Goal: Task Accomplishment & Management: Complete application form

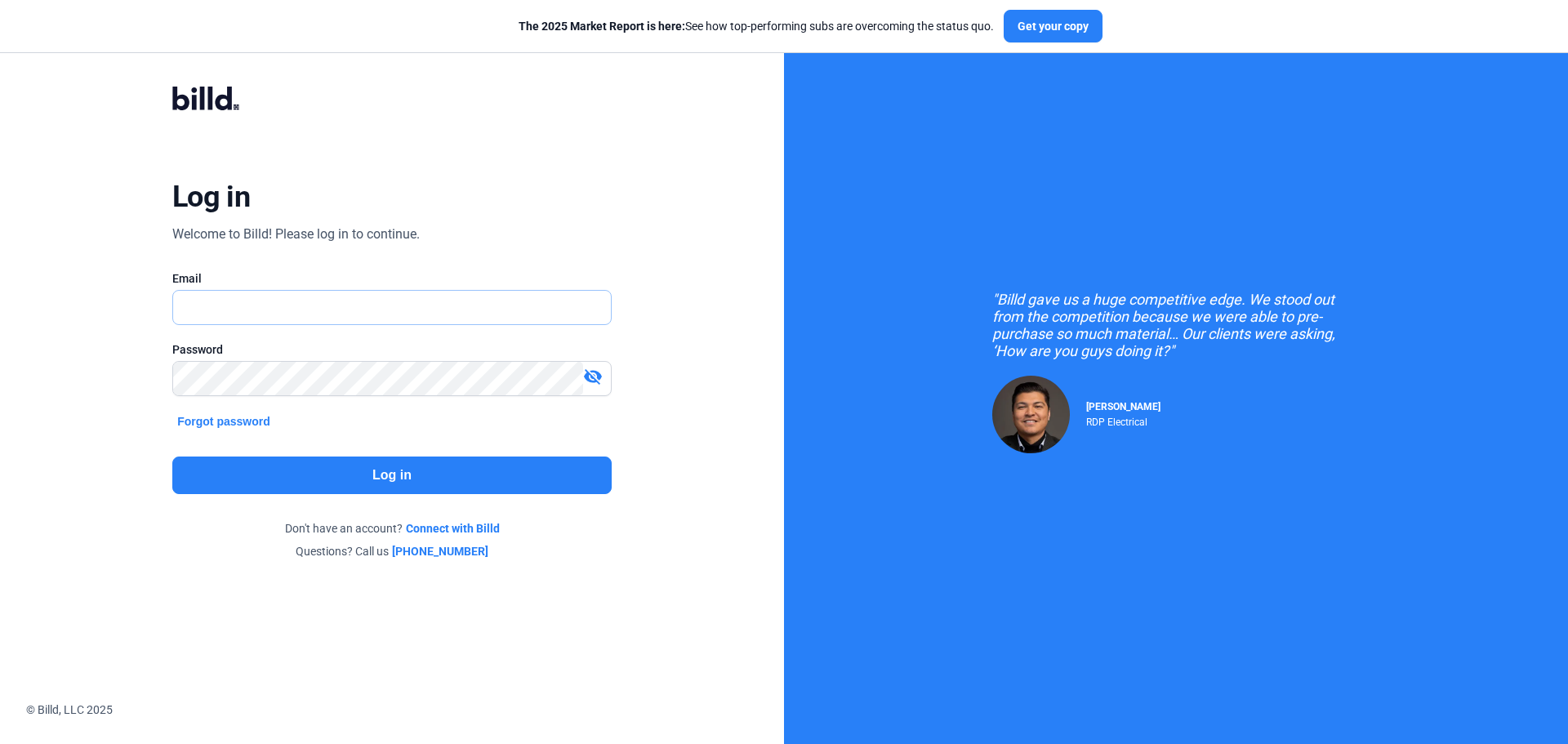
click at [253, 318] on input "text" at bounding box center [383, 308] width 420 height 33
type input "[PERSON_NAME][EMAIL_ADDRESS][DOMAIN_NAME]"
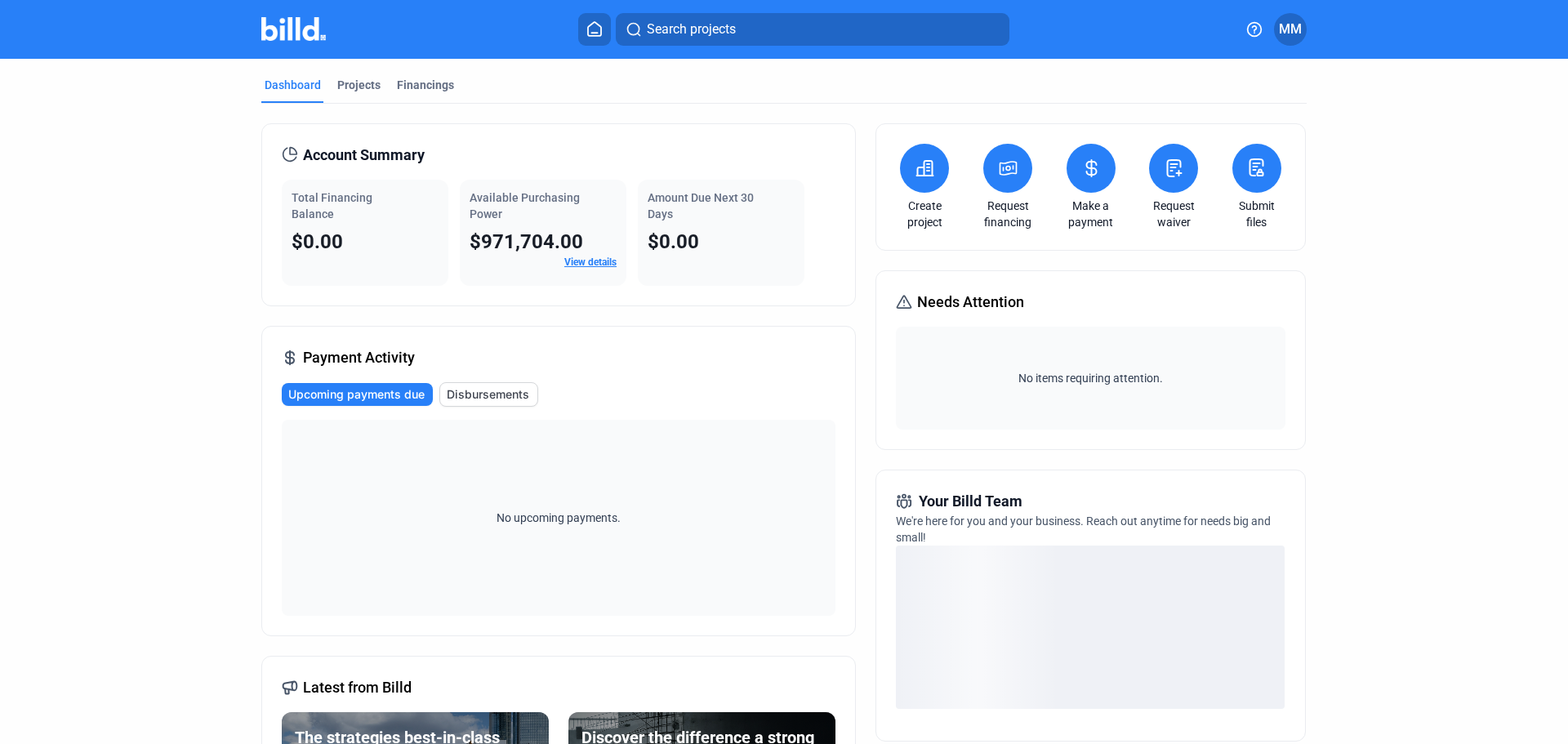
click at [1183, 206] on link "Request waiver" at bounding box center [1173, 213] width 57 height 32
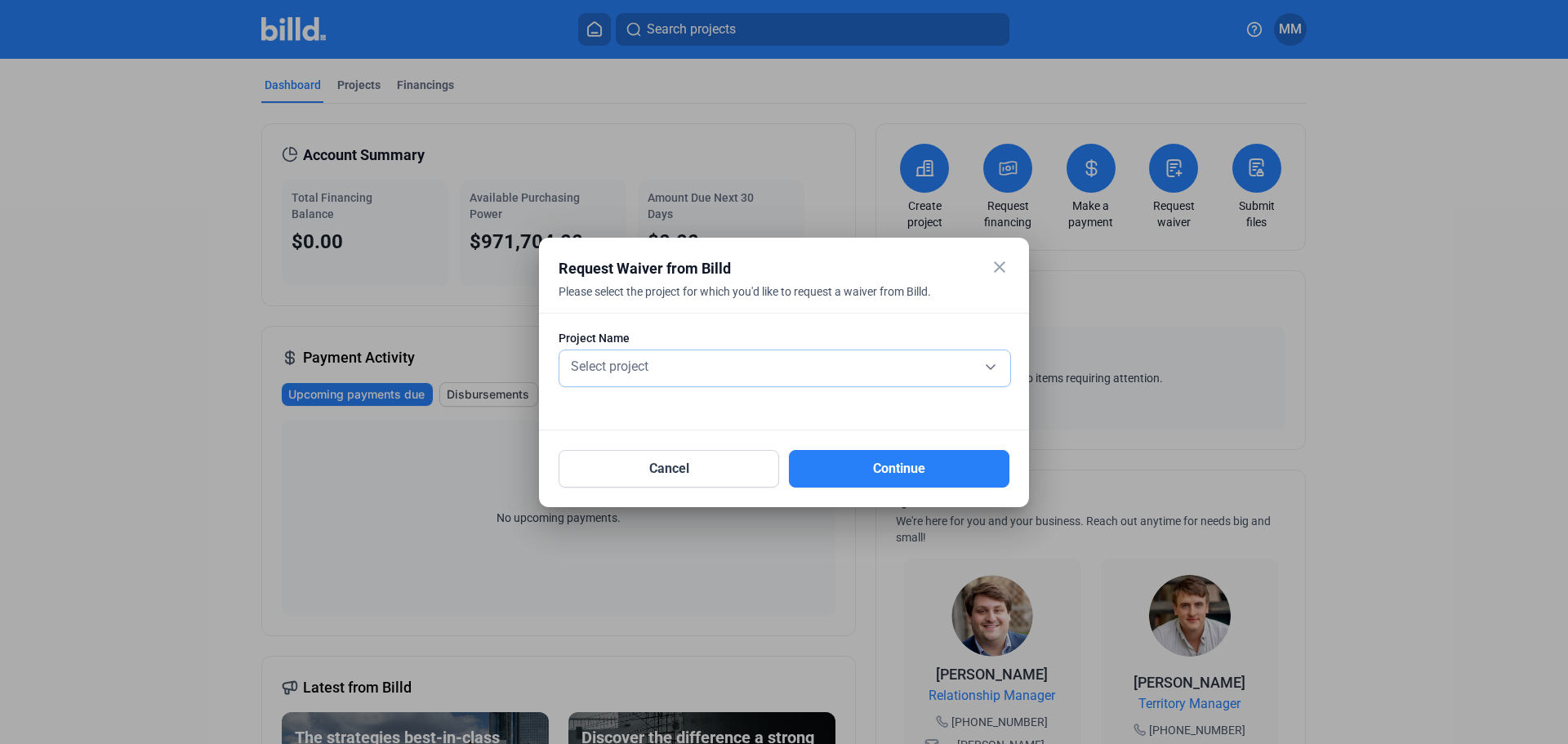
click at [729, 384] on div "Select project" at bounding box center [785, 368] width 434 height 36
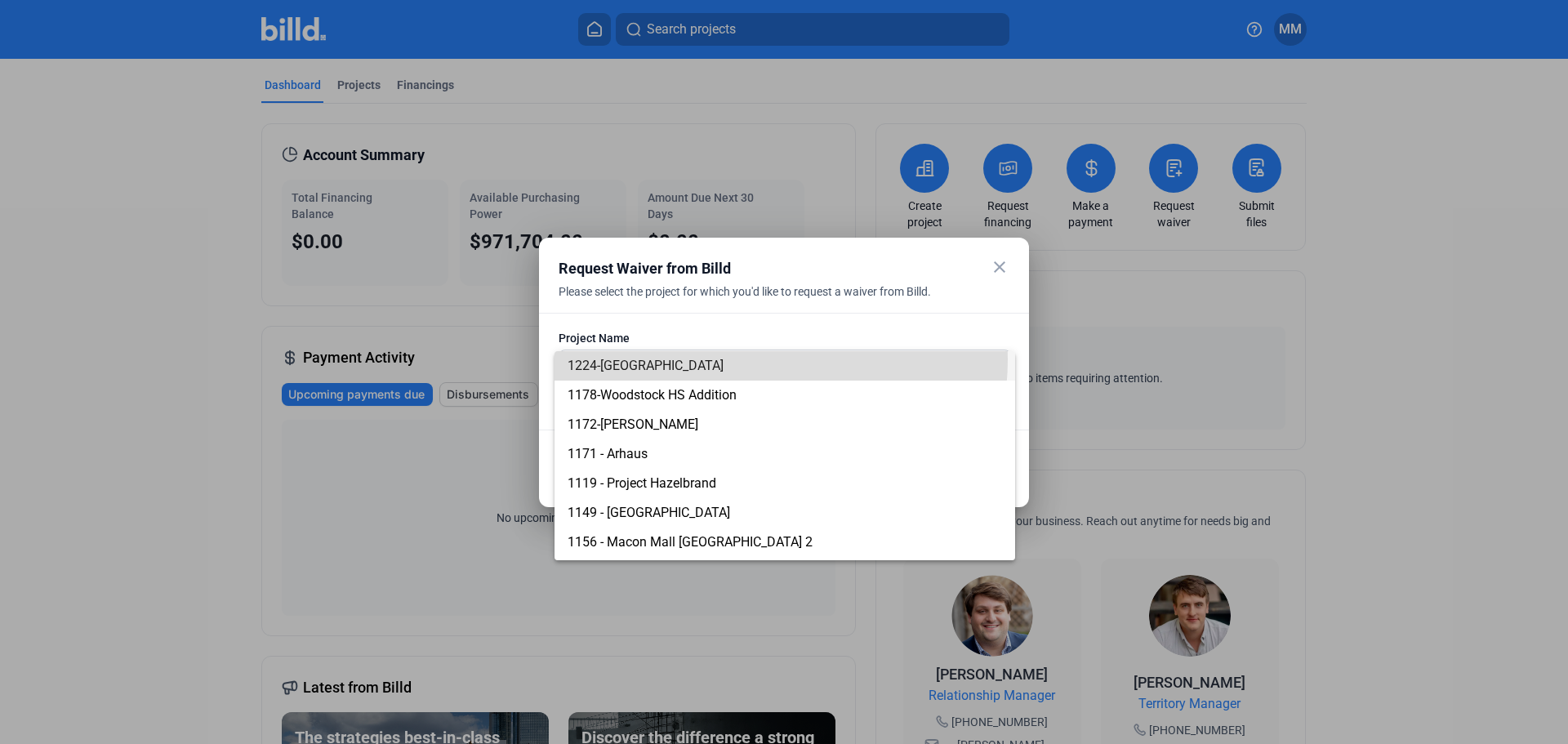
click at [740, 359] on span "1224-[GEOGRAPHIC_DATA]" at bounding box center [785, 366] width 434 height 29
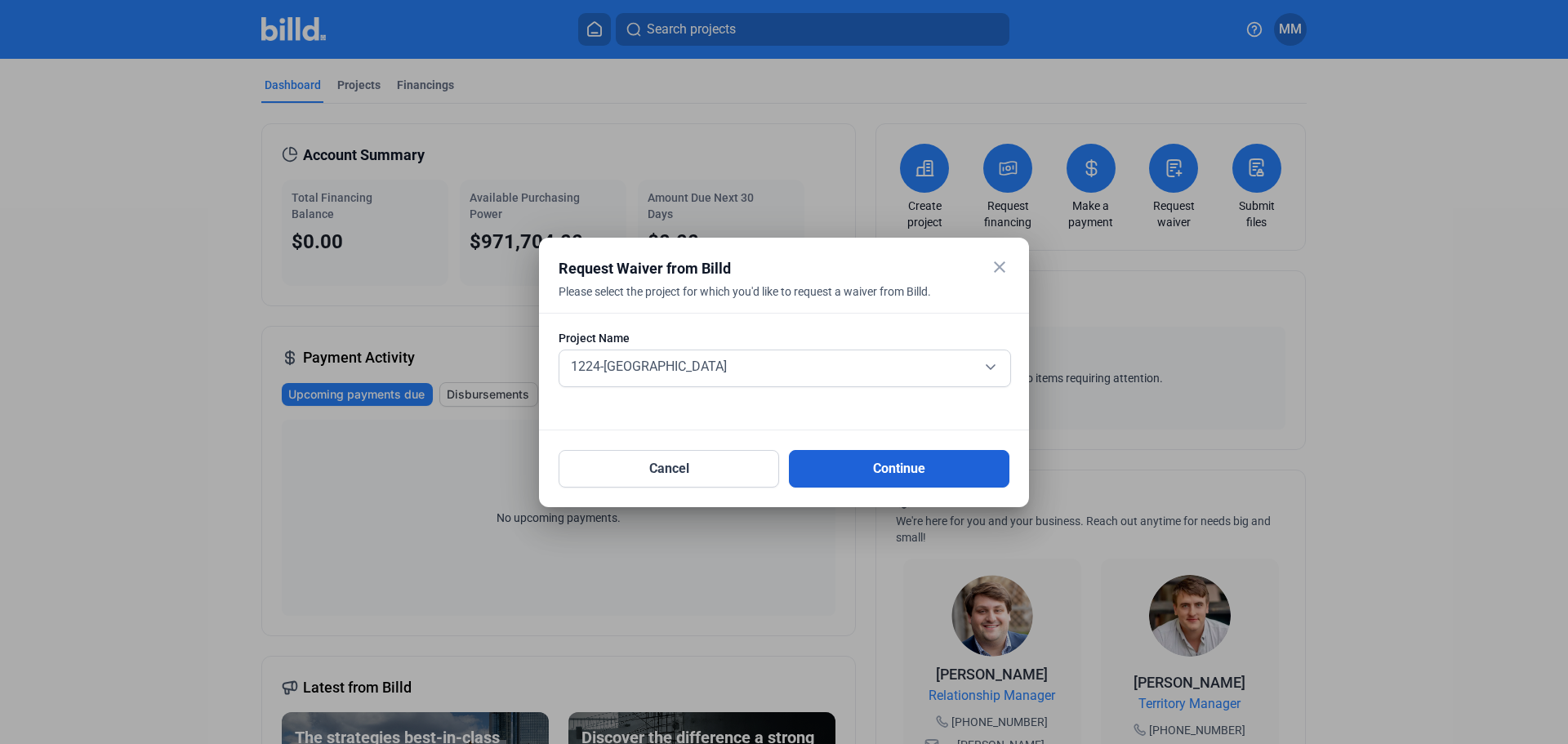
click at [935, 466] on button "Continue" at bounding box center [899, 469] width 221 height 37
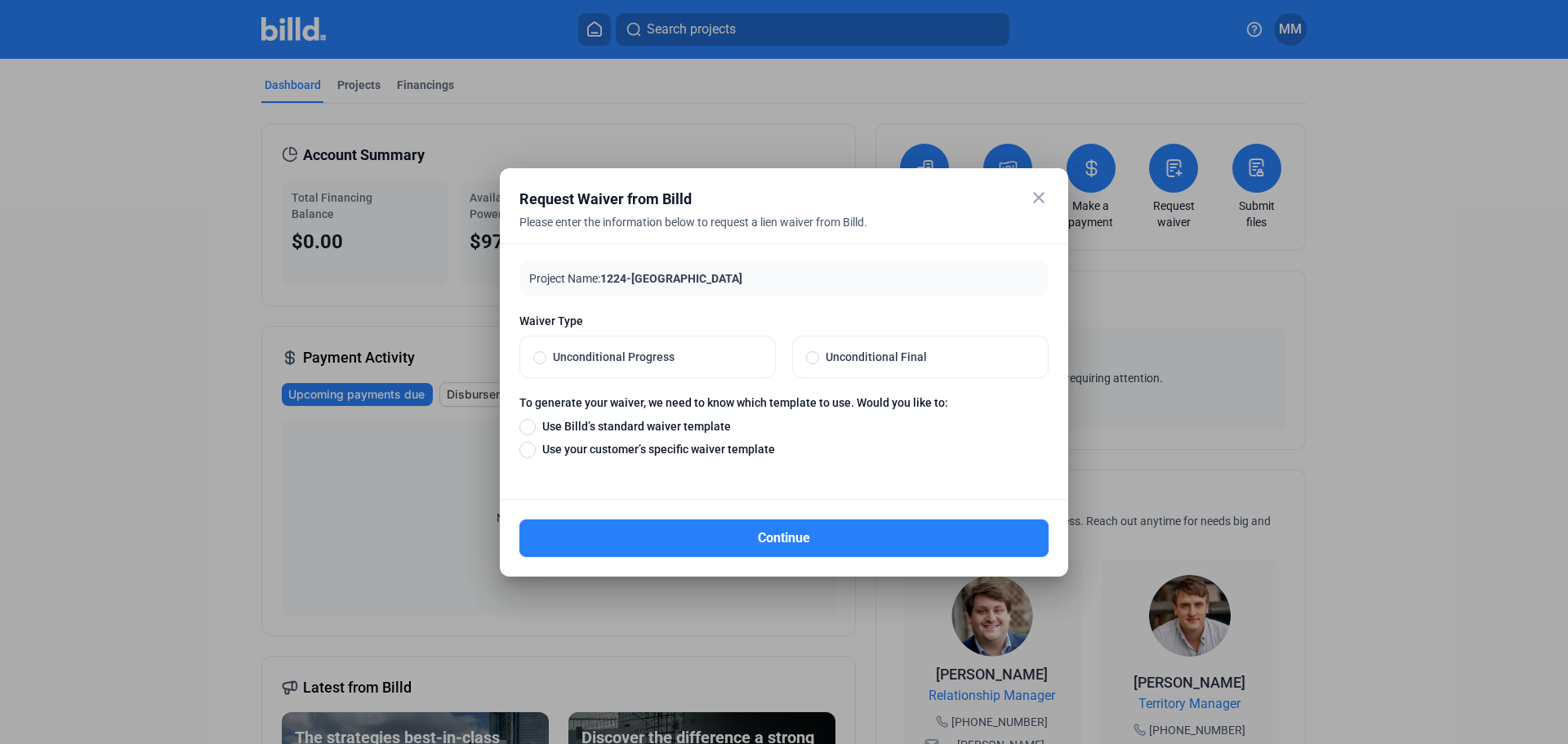
click at [721, 357] on span "Unconditional Progress" at bounding box center [654, 357] width 216 height 17
click at [546, 357] on input "Unconditional Progress" at bounding box center [540, 357] width 13 height 15
radio input "true"
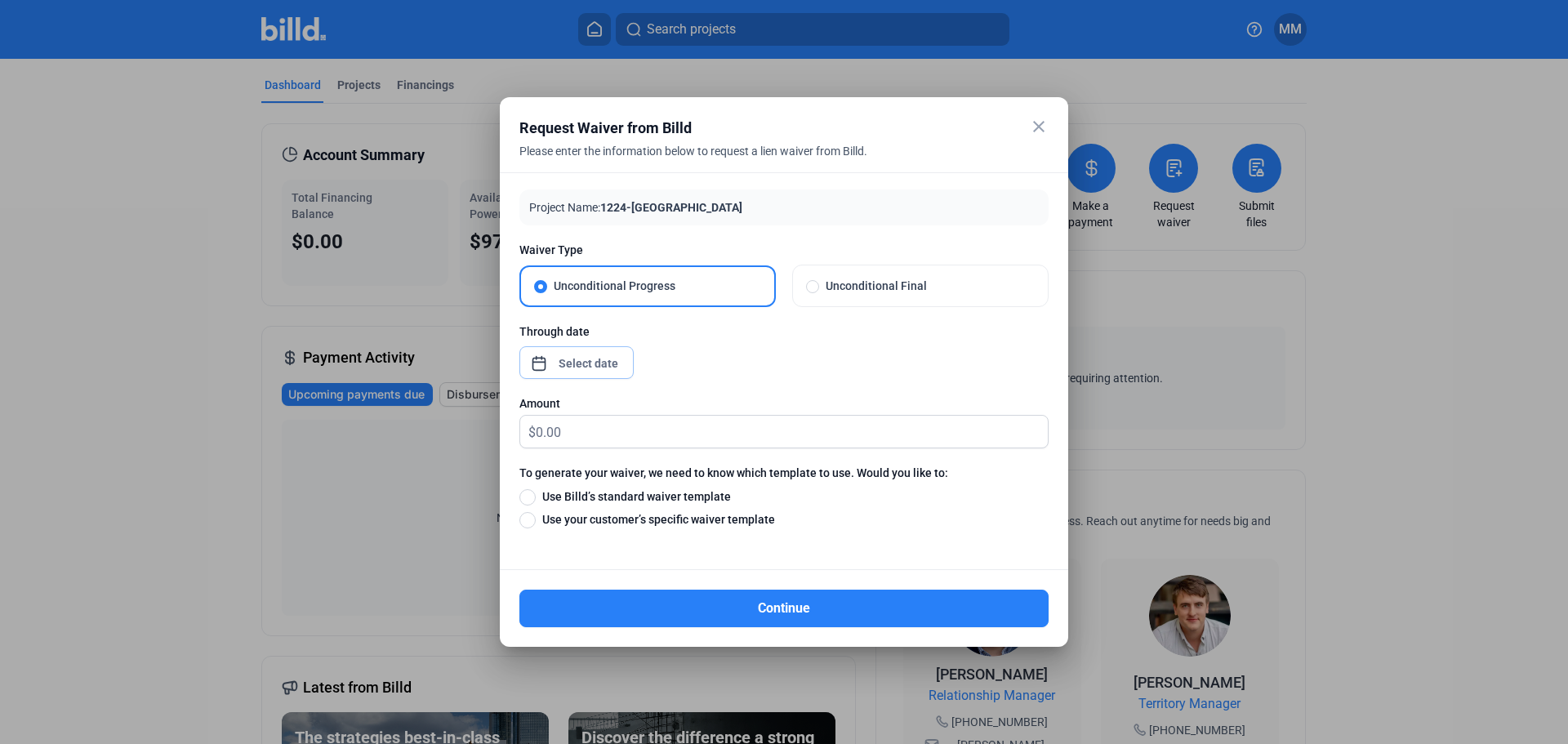
click at [599, 367] on div "close Request Waiver from Billd Please enter the information below to request a…" at bounding box center [784, 372] width 1568 height 744
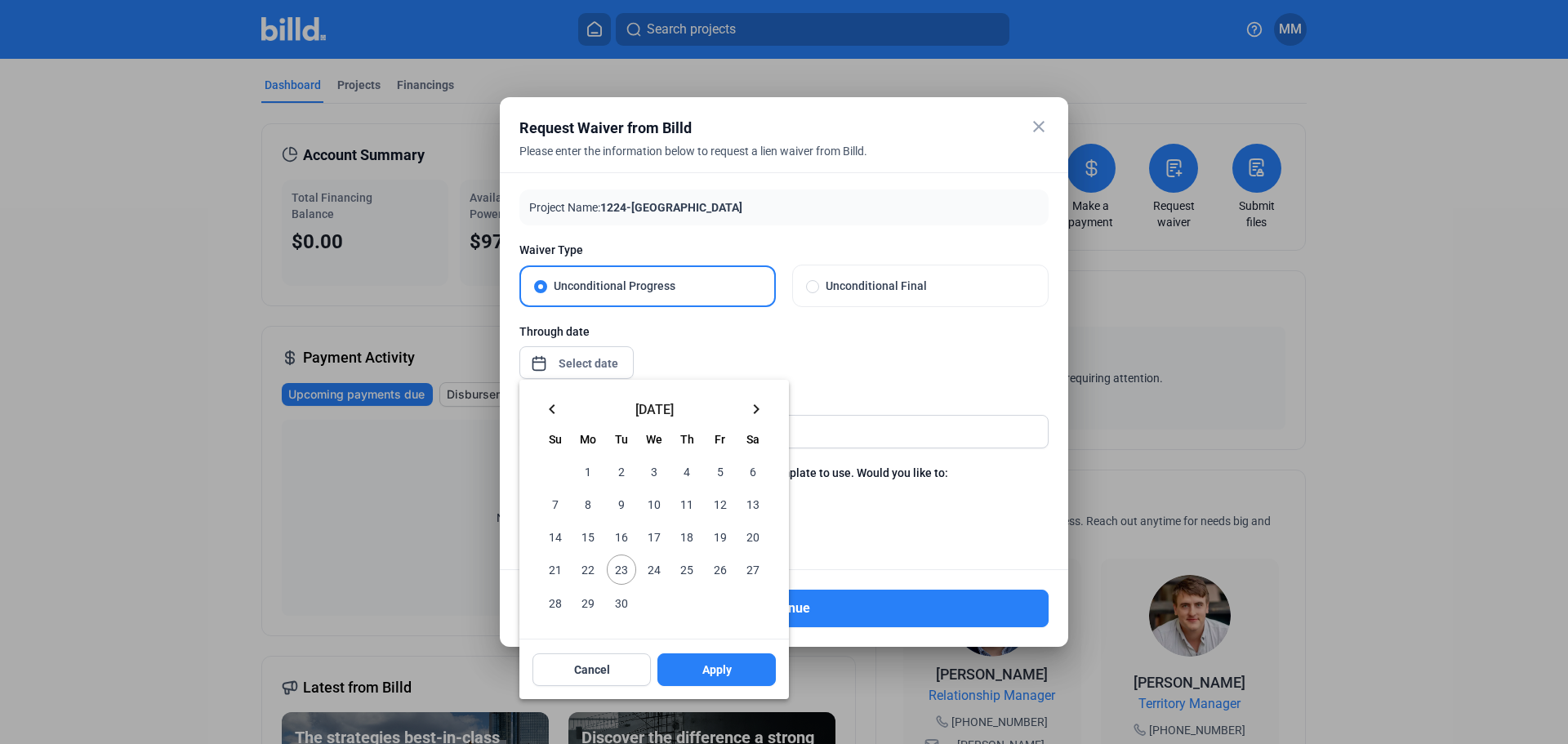
click at [581, 357] on div at bounding box center [784, 372] width 1568 height 744
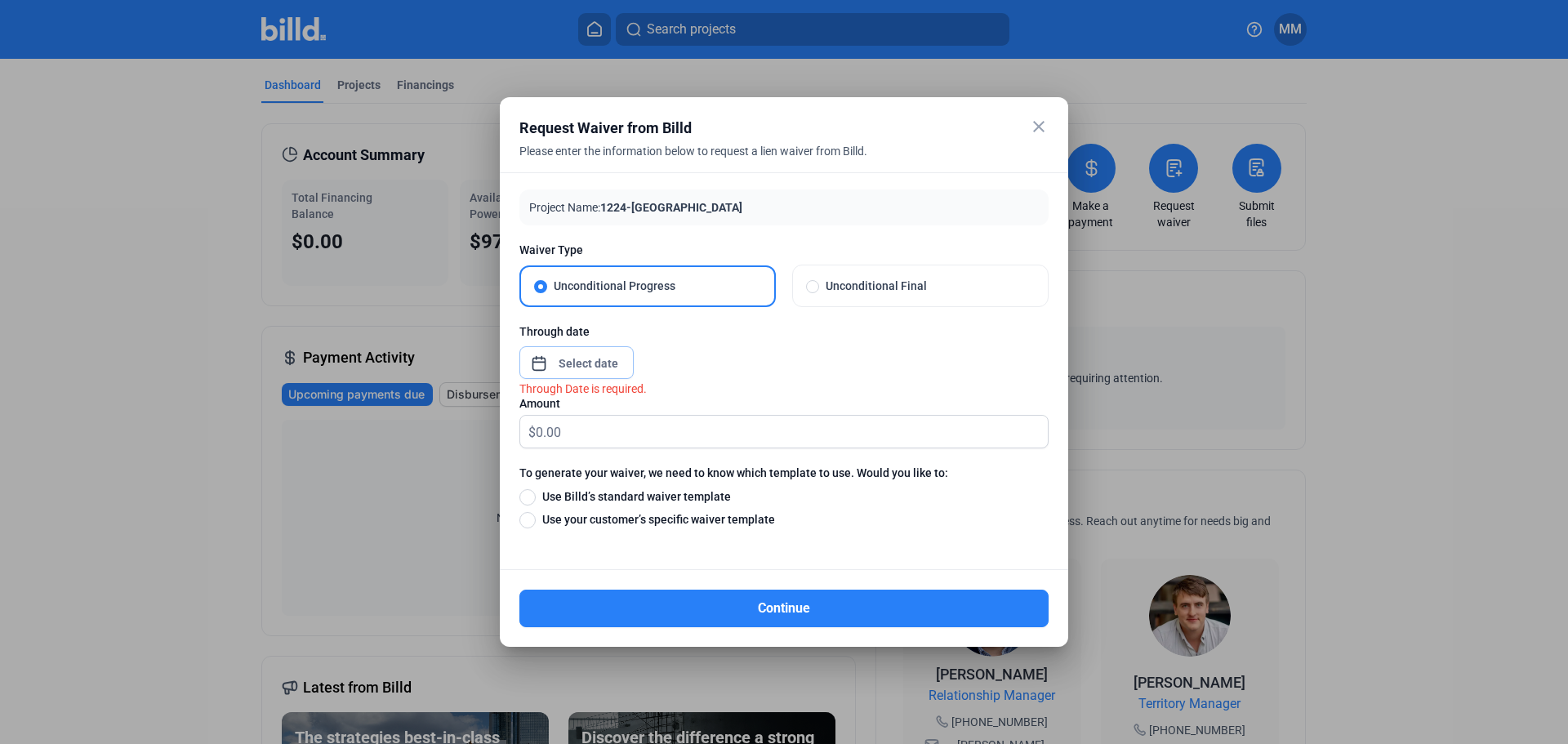
click at [581, 357] on input at bounding box center [589, 363] width 70 height 20
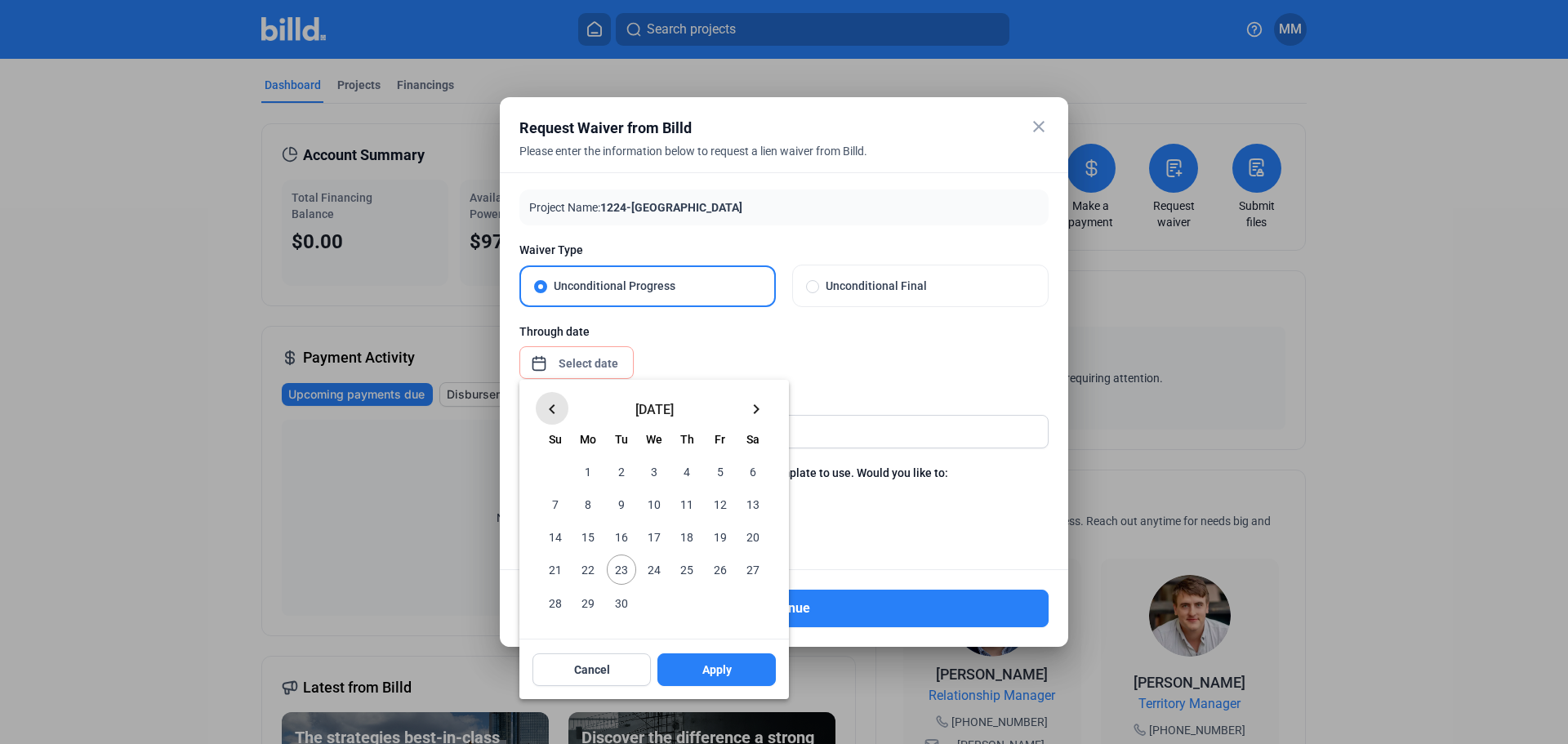
click at [556, 406] on mat-icon "keyboard_arrow_left" at bounding box center [552, 410] width 20 height 20
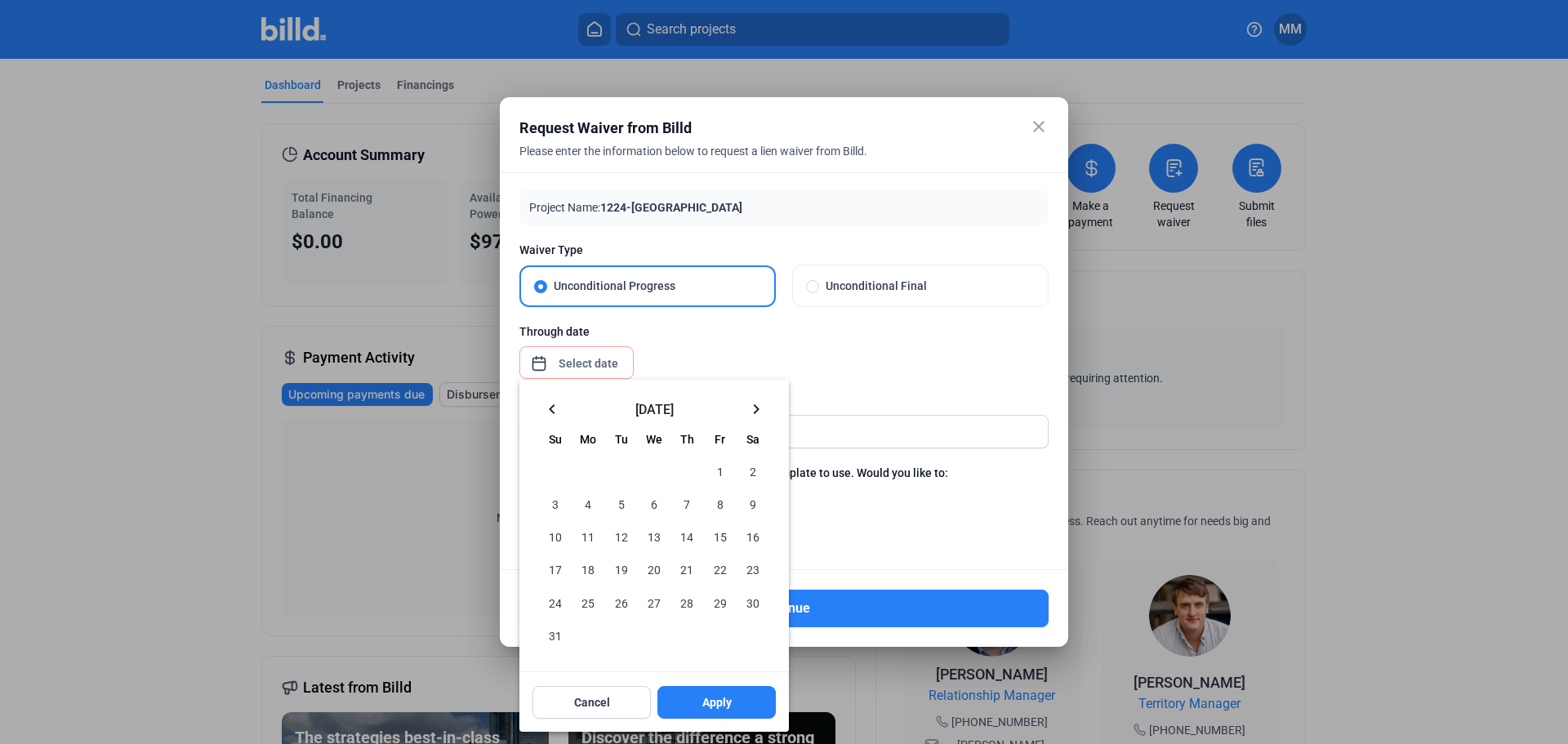
click at [556, 406] on mat-icon "keyboard_arrow_left" at bounding box center [552, 410] width 20 height 20
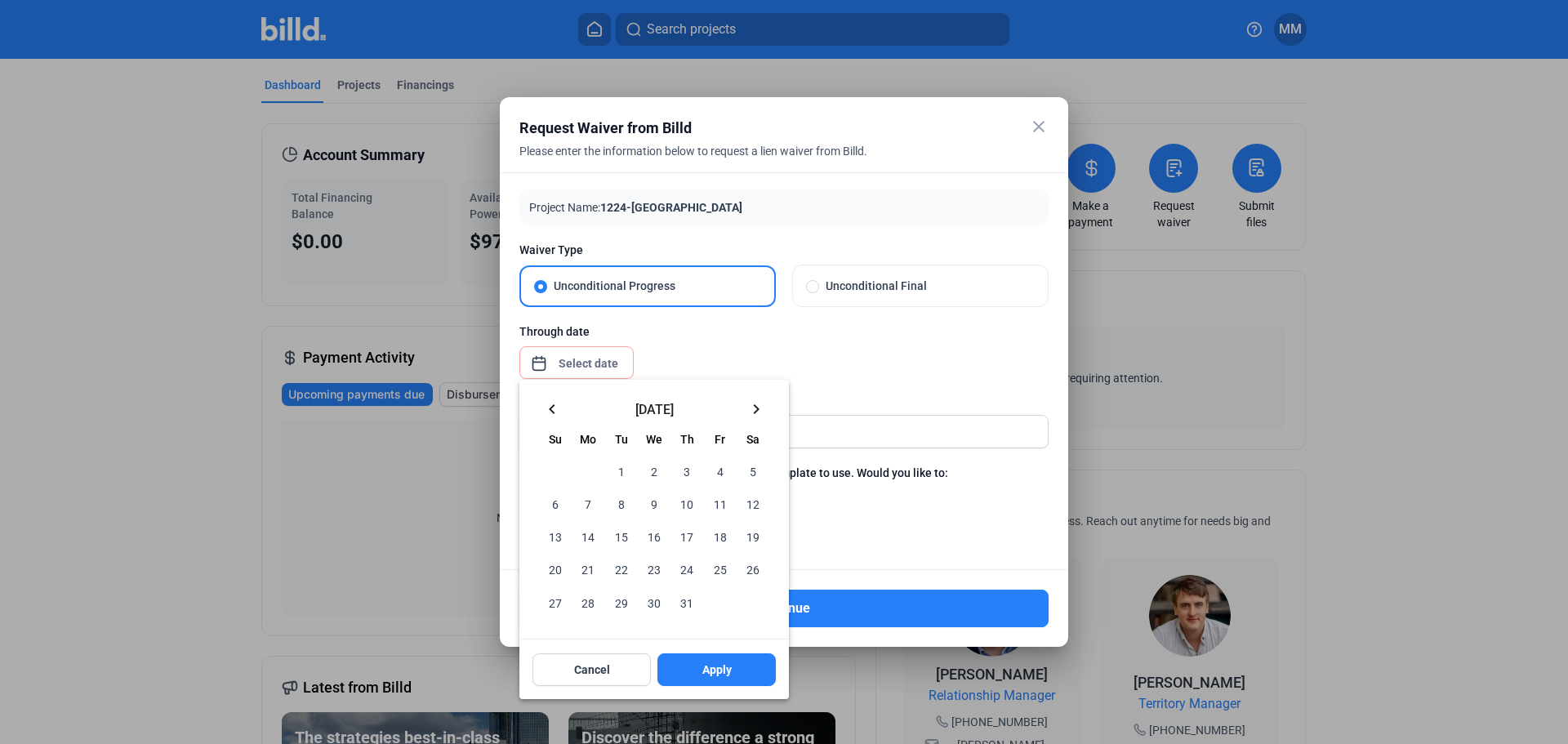
click at [686, 603] on span "31" at bounding box center [687, 602] width 29 height 29
click at [683, 663] on button "Apply" at bounding box center [716, 669] width 119 height 32
type input "[DATE]"
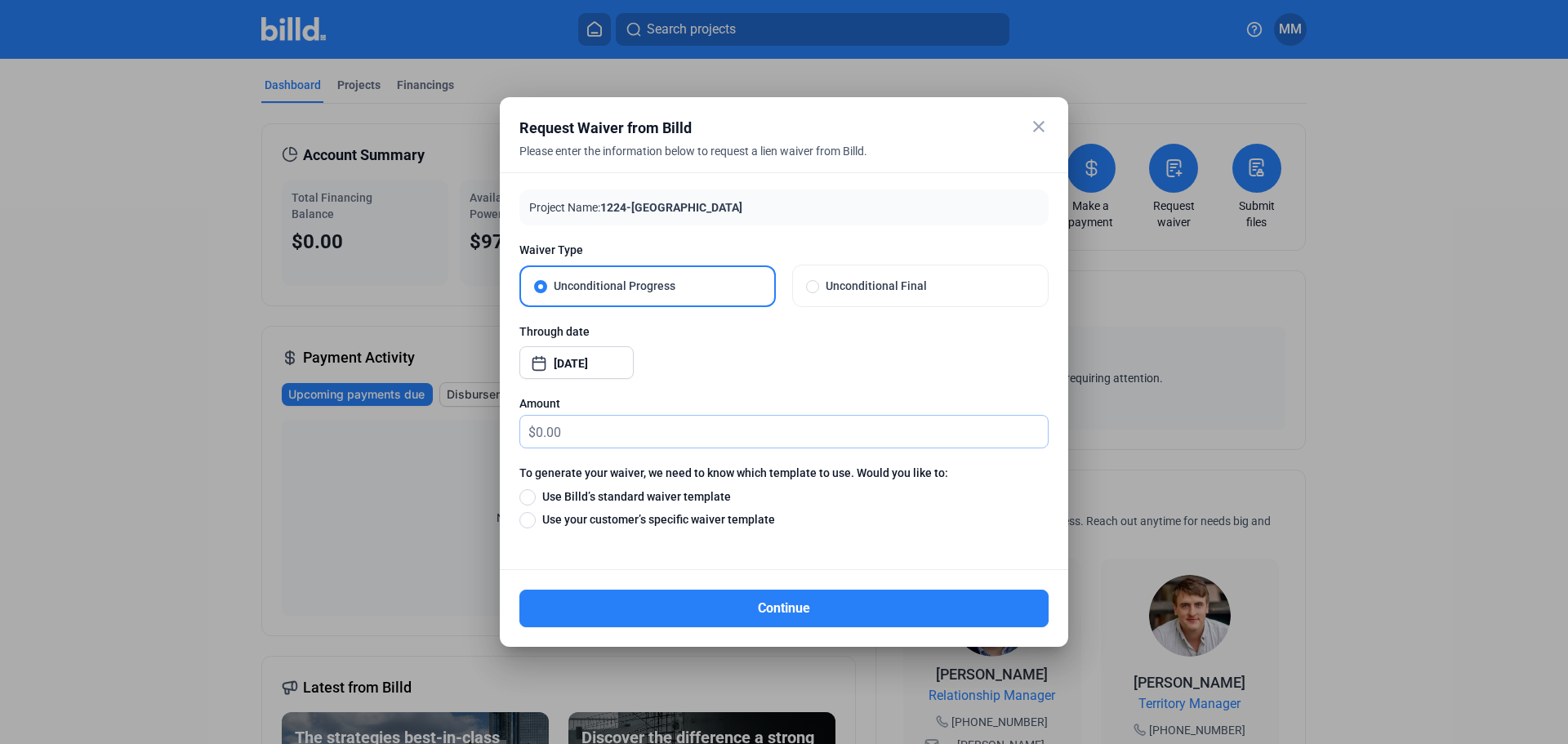
click at [544, 438] on input "text" at bounding box center [792, 431] width 512 height 32
click at [639, 437] on input "text" at bounding box center [792, 431] width 512 height 32
type input "33,165.46"
click at [605, 520] on span "Use your customer’s specific waiver template" at bounding box center [655, 520] width 240 height 17
click at [536, 520] on input "Use your customer’s specific waiver template" at bounding box center [527, 520] width 17 height 18
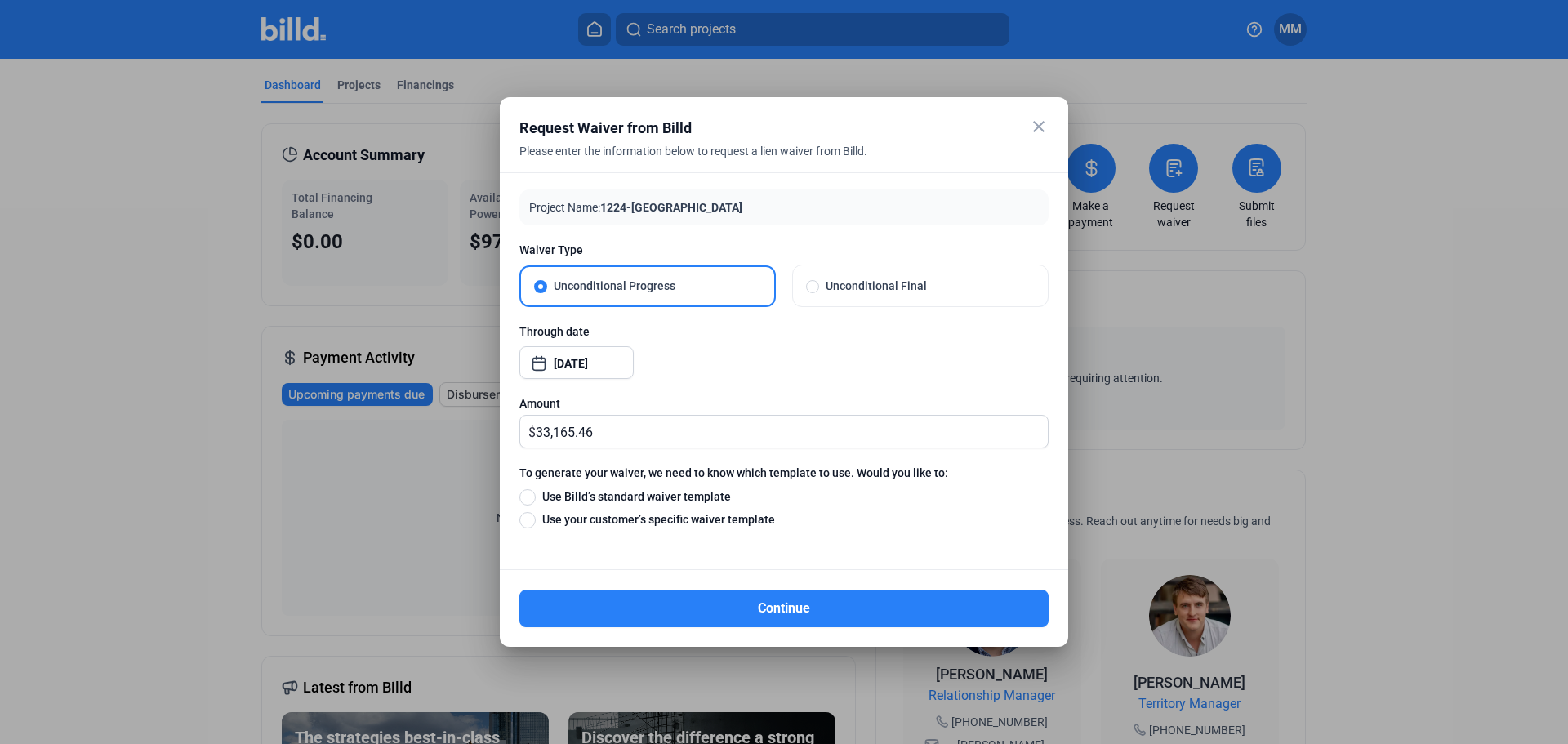
radio input "true"
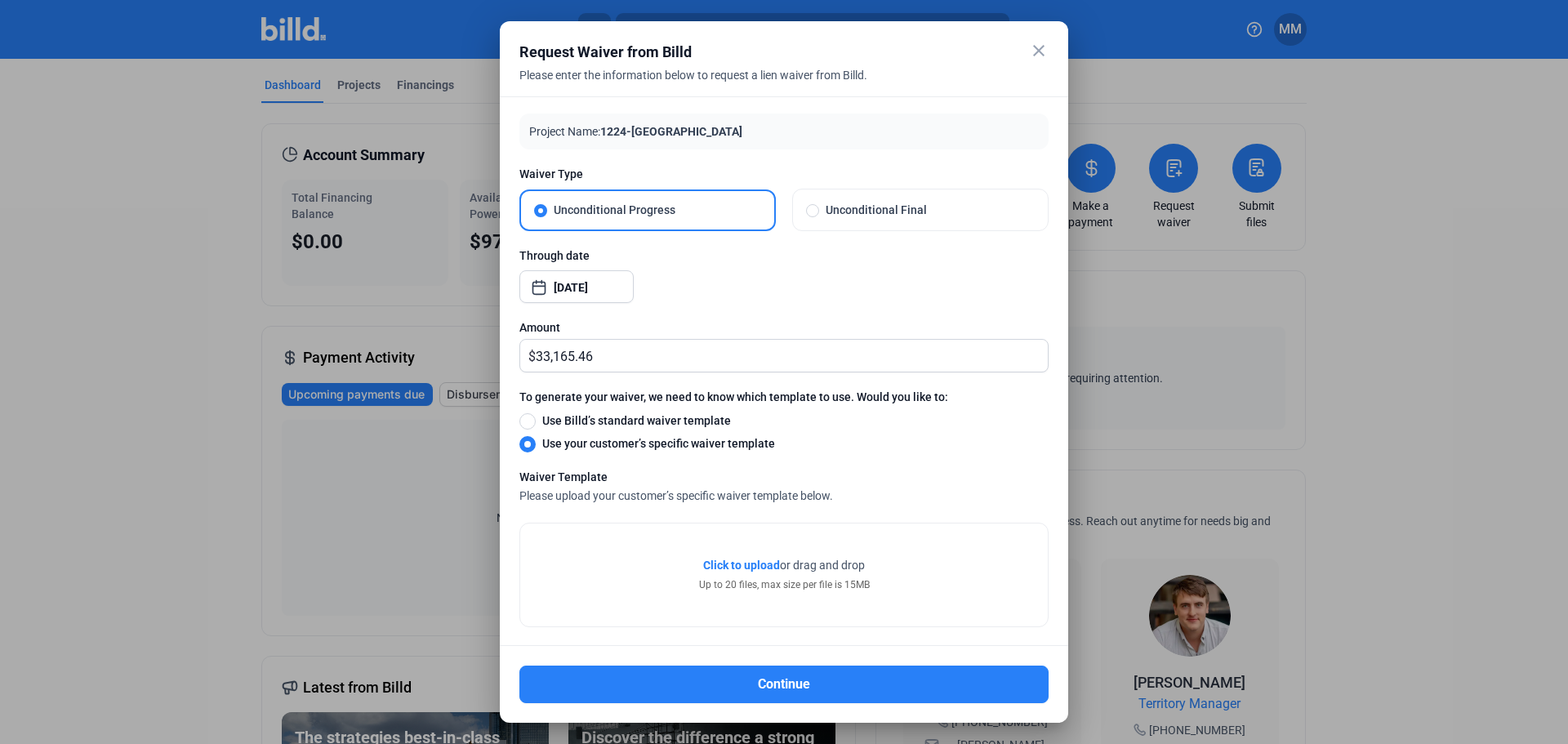
click at [750, 562] on span "Click to upload" at bounding box center [741, 566] width 77 height 13
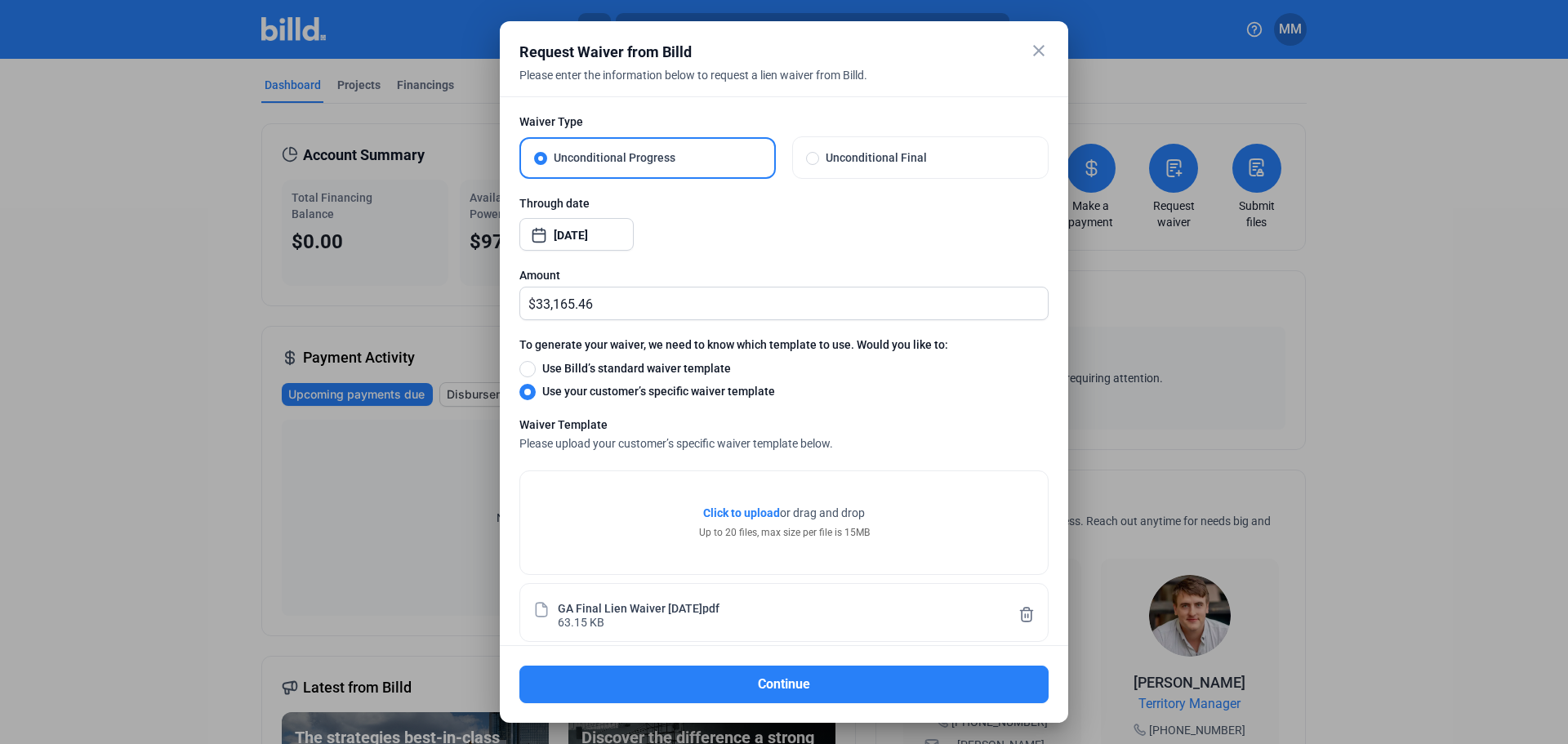
scroll to position [75, 0]
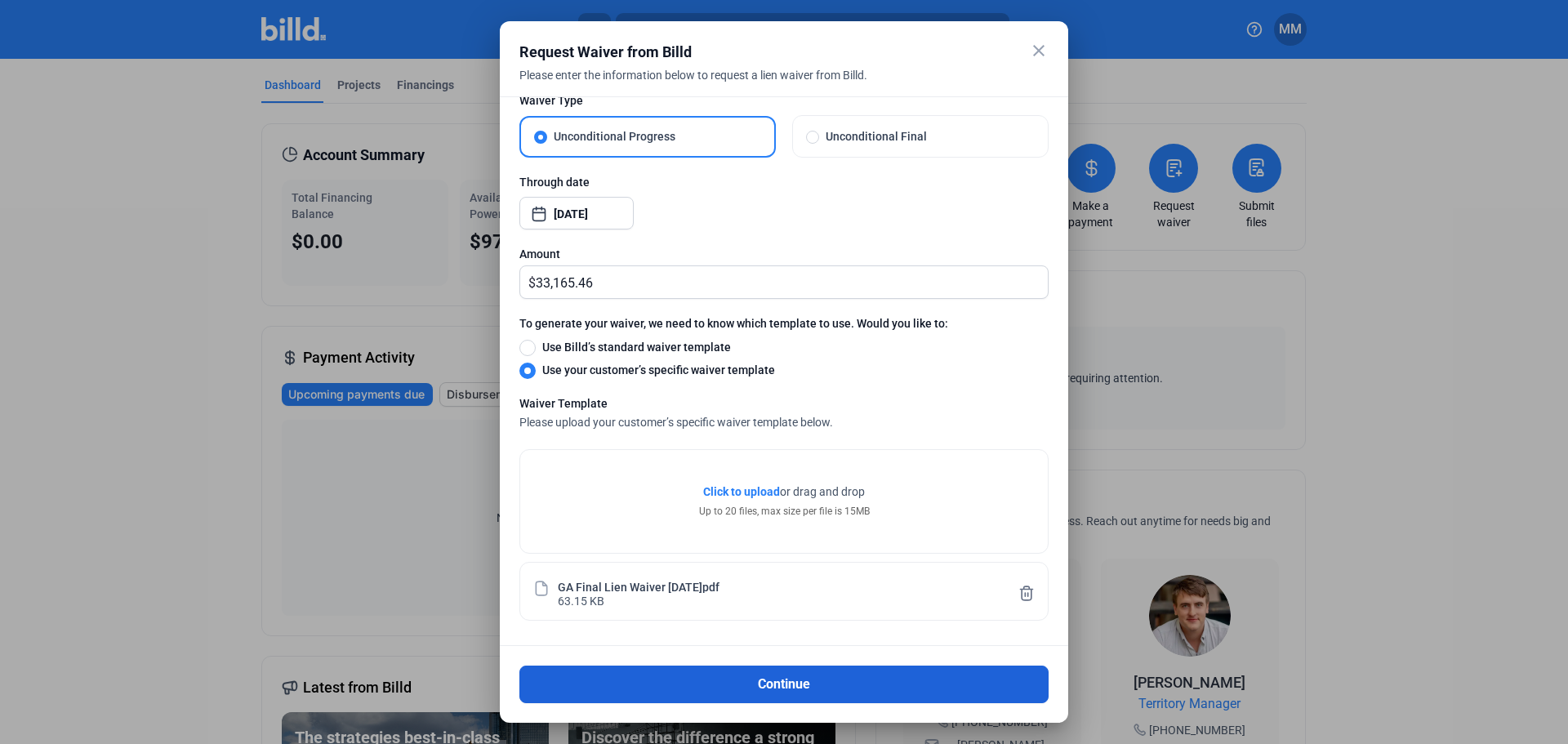
click at [805, 667] on button "Continue" at bounding box center [784, 684] width 529 height 37
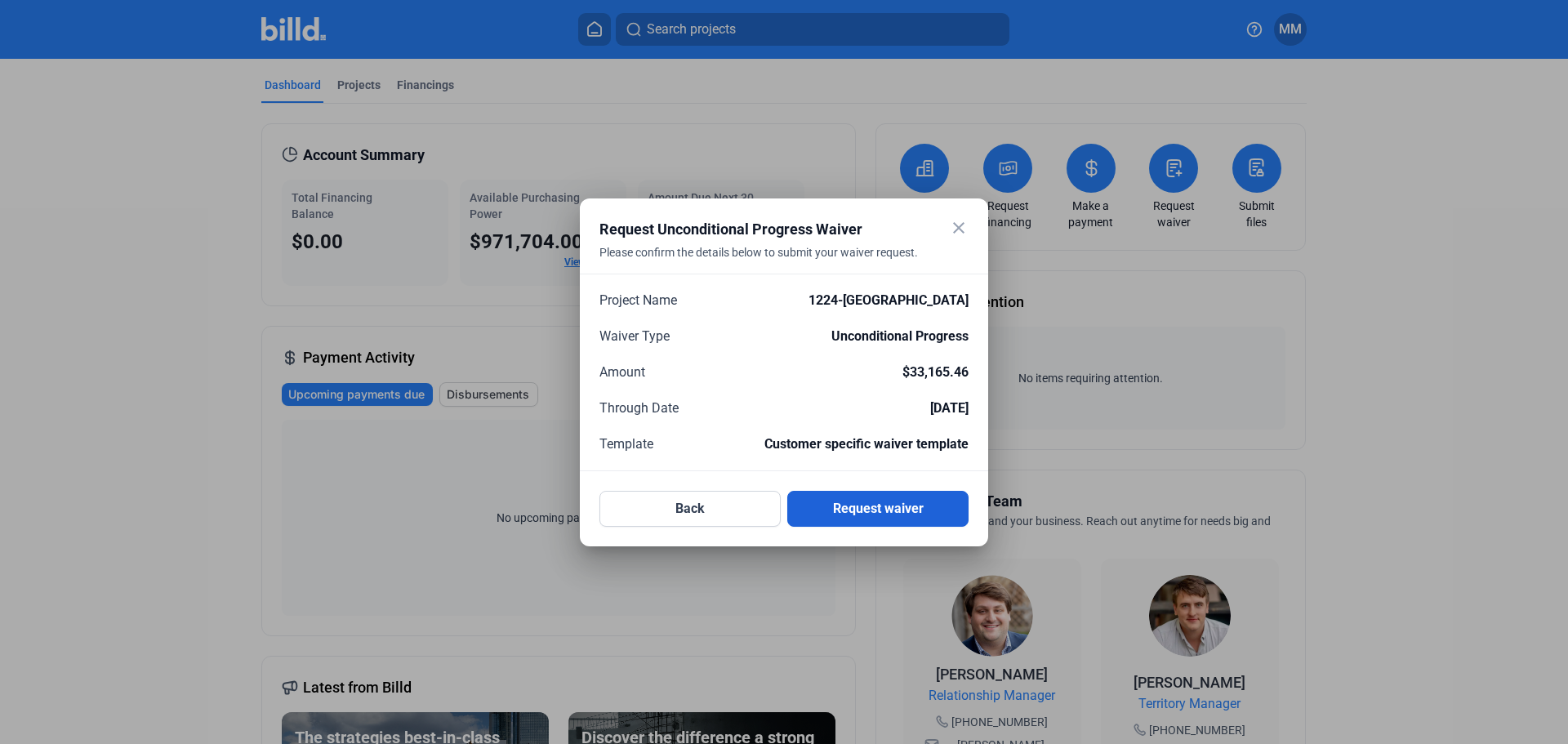
click at [919, 508] on button "Request waiver" at bounding box center [877, 508] width 182 height 36
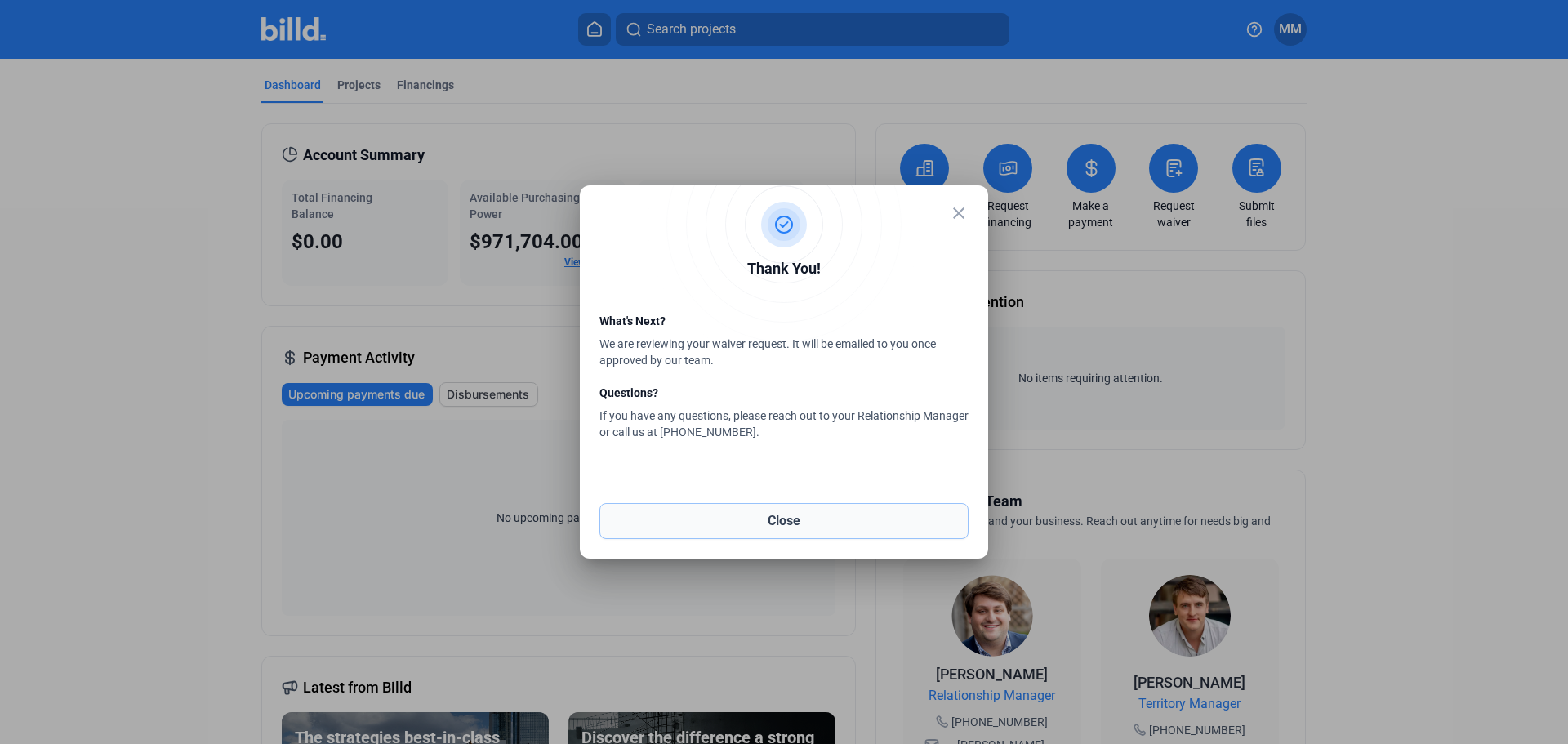
click at [809, 531] on button "Close" at bounding box center [784, 521] width 369 height 36
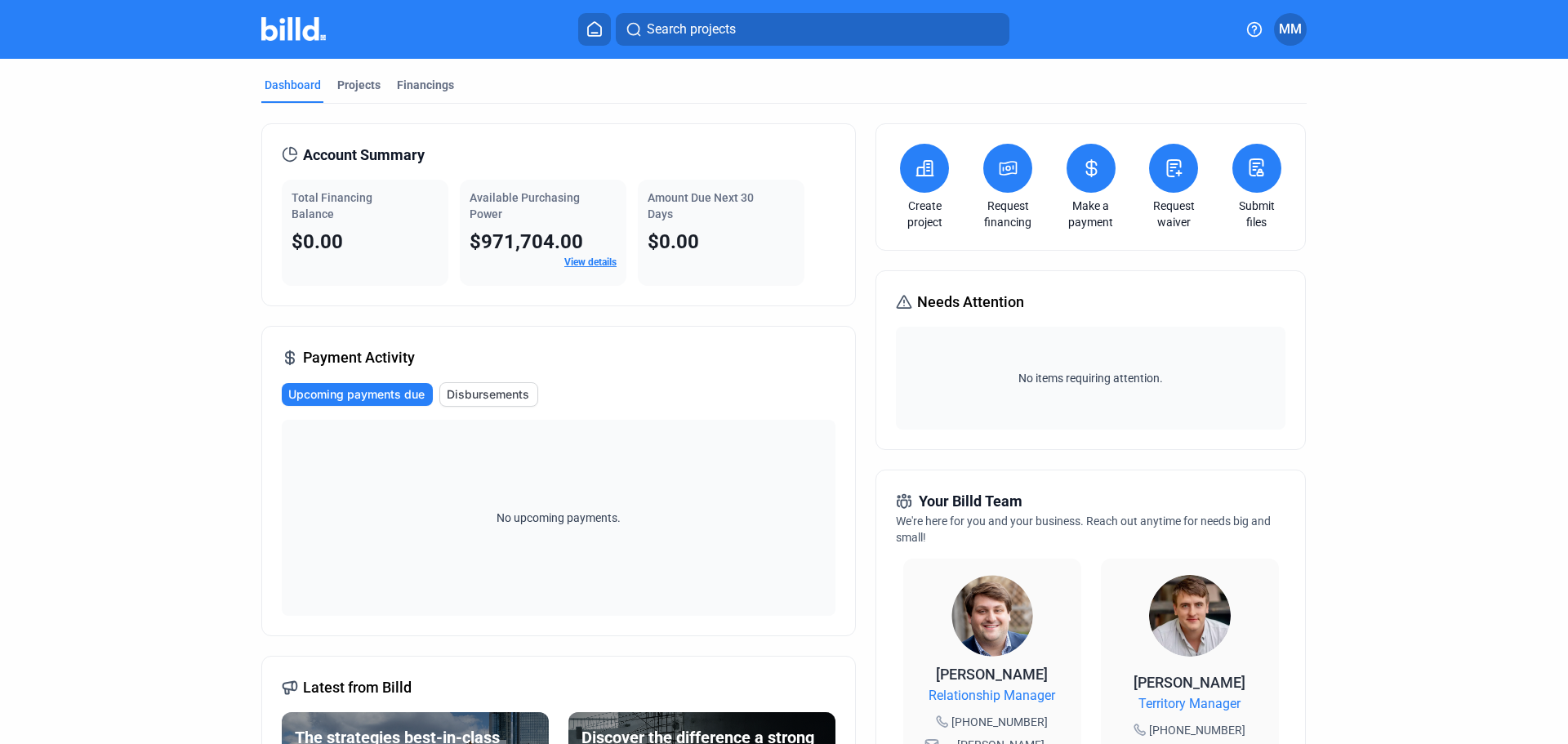
click at [1171, 219] on link "Request waiver" at bounding box center [1173, 213] width 57 height 32
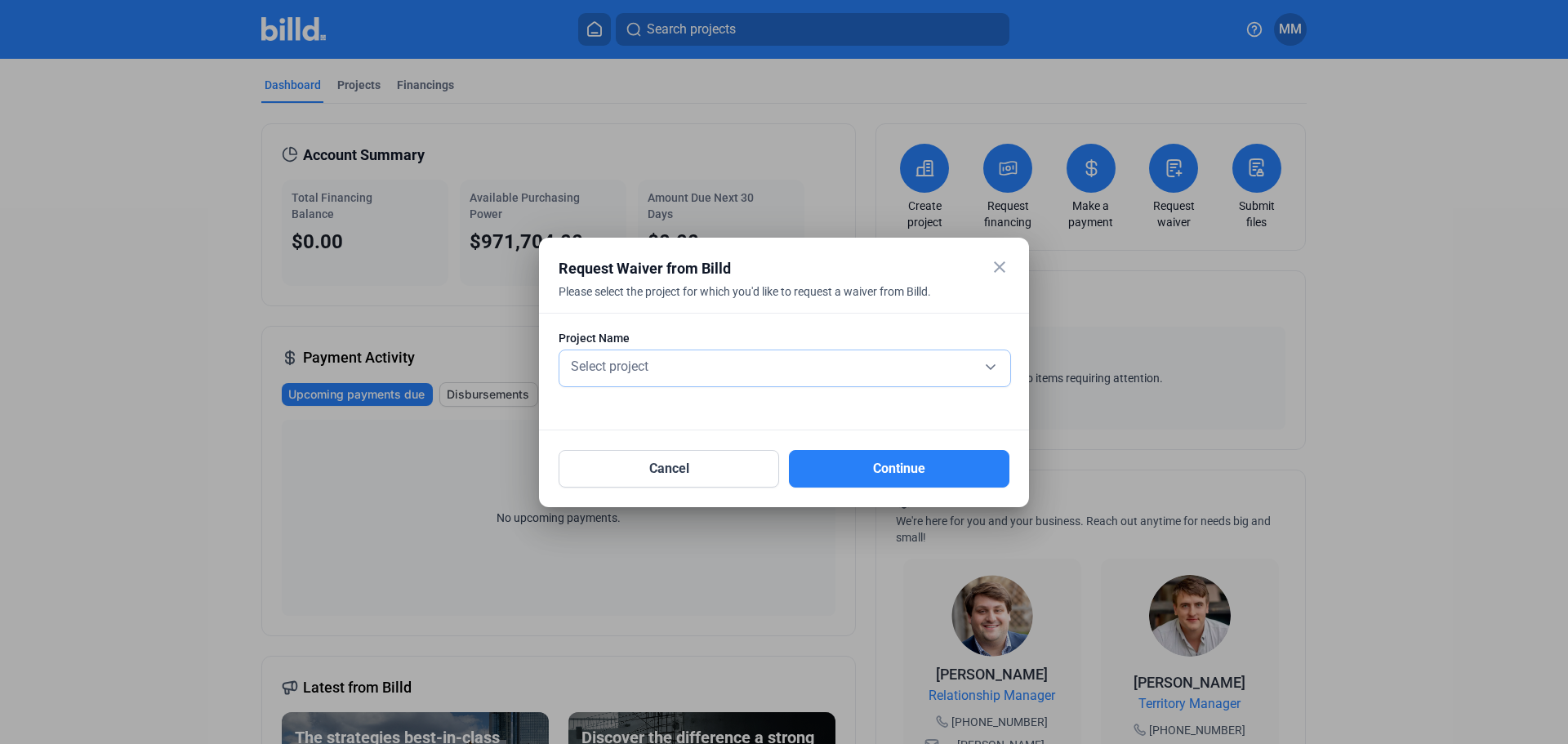
click at [837, 357] on div "Select project" at bounding box center [785, 365] width 434 height 23
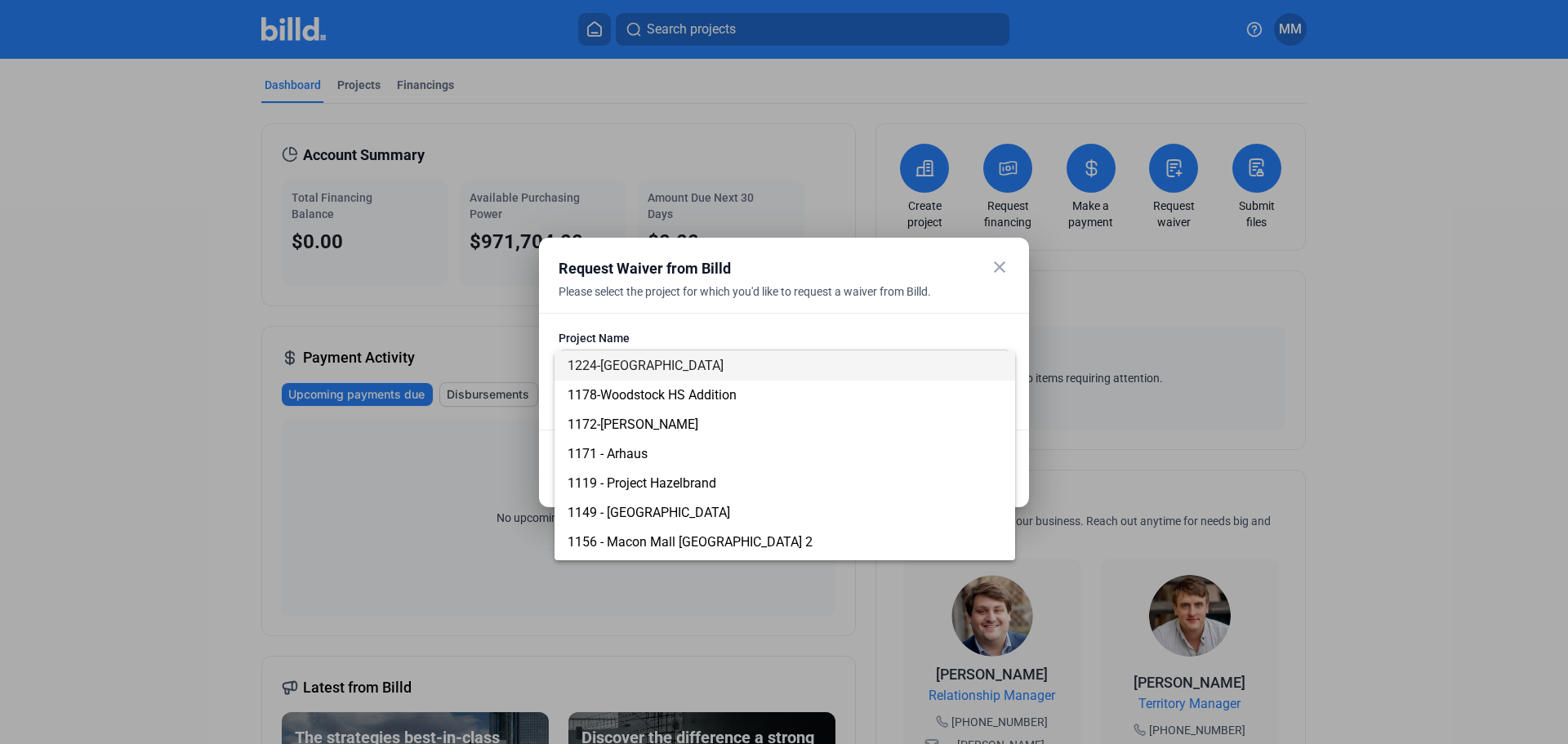
click at [803, 372] on span "1224-[GEOGRAPHIC_DATA]" at bounding box center [785, 366] width 434 height 29
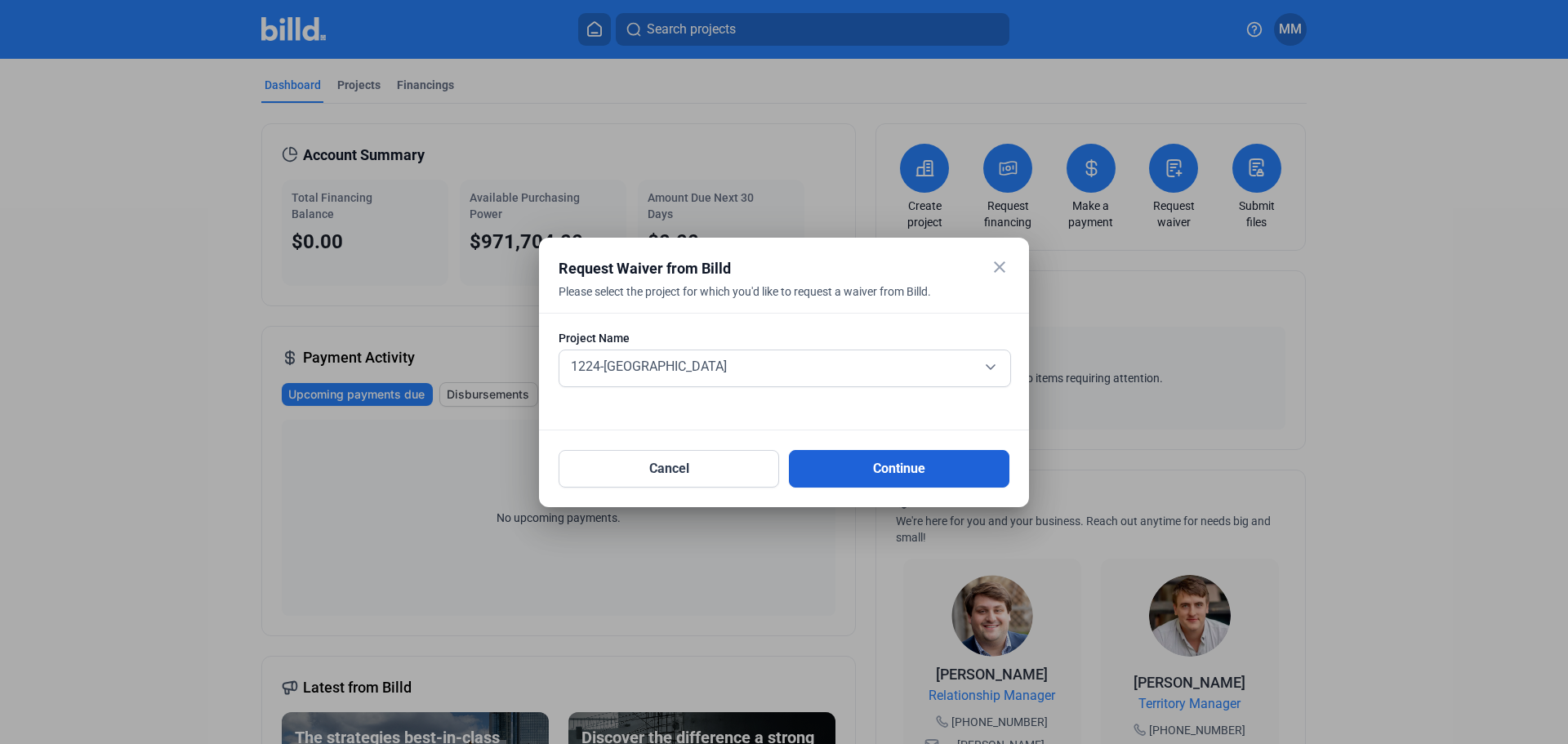
click at [872, 466] on button "Continue" at bounding box center [899, 469] width 221 height 37
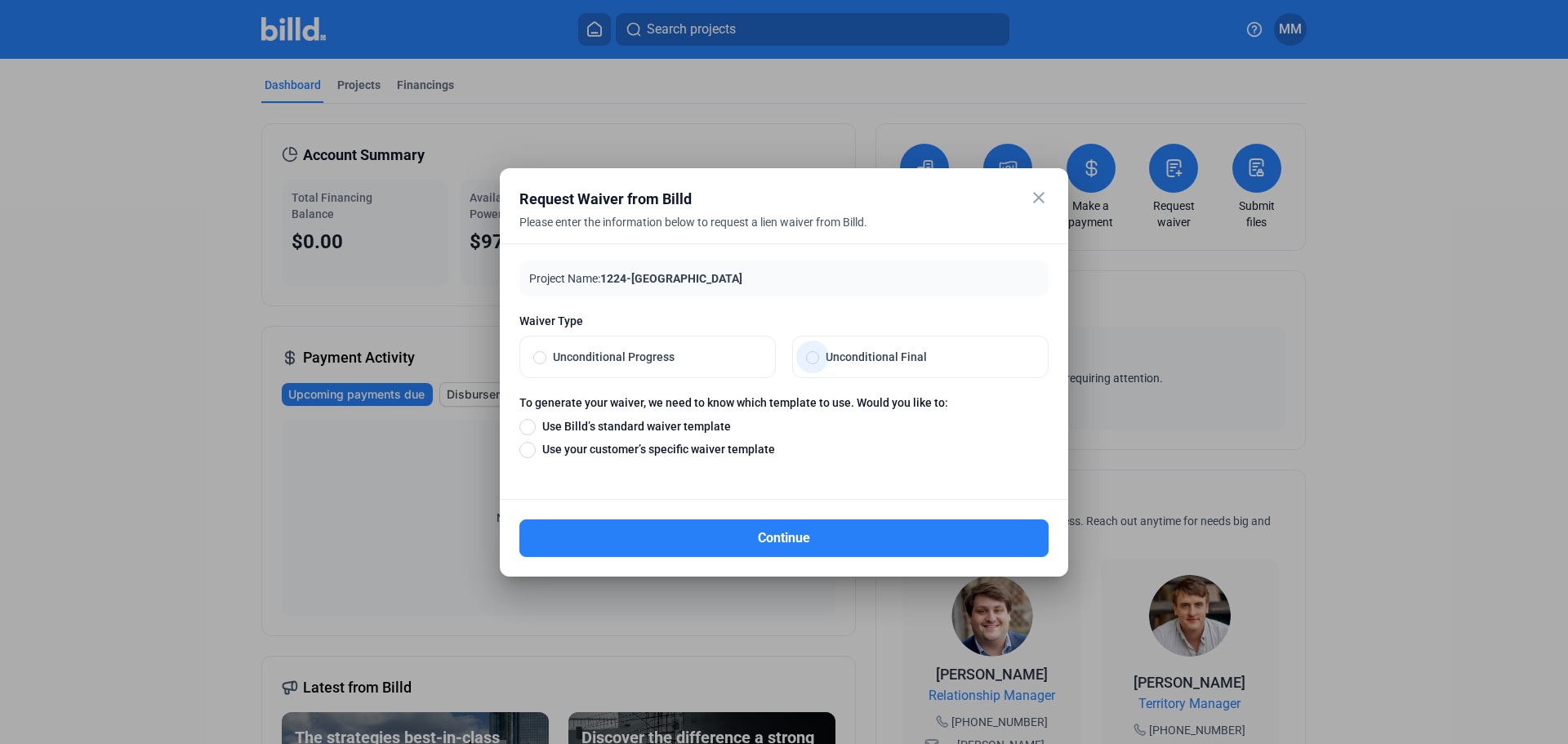
click at [864, 351] on span "Unconditional Final" at bounding box center [927, 357] width 216 height 17
click at [819, 351] on input "Unconditional Final" at bounding box center [813, 357] width 13 height 15
radio input "true"
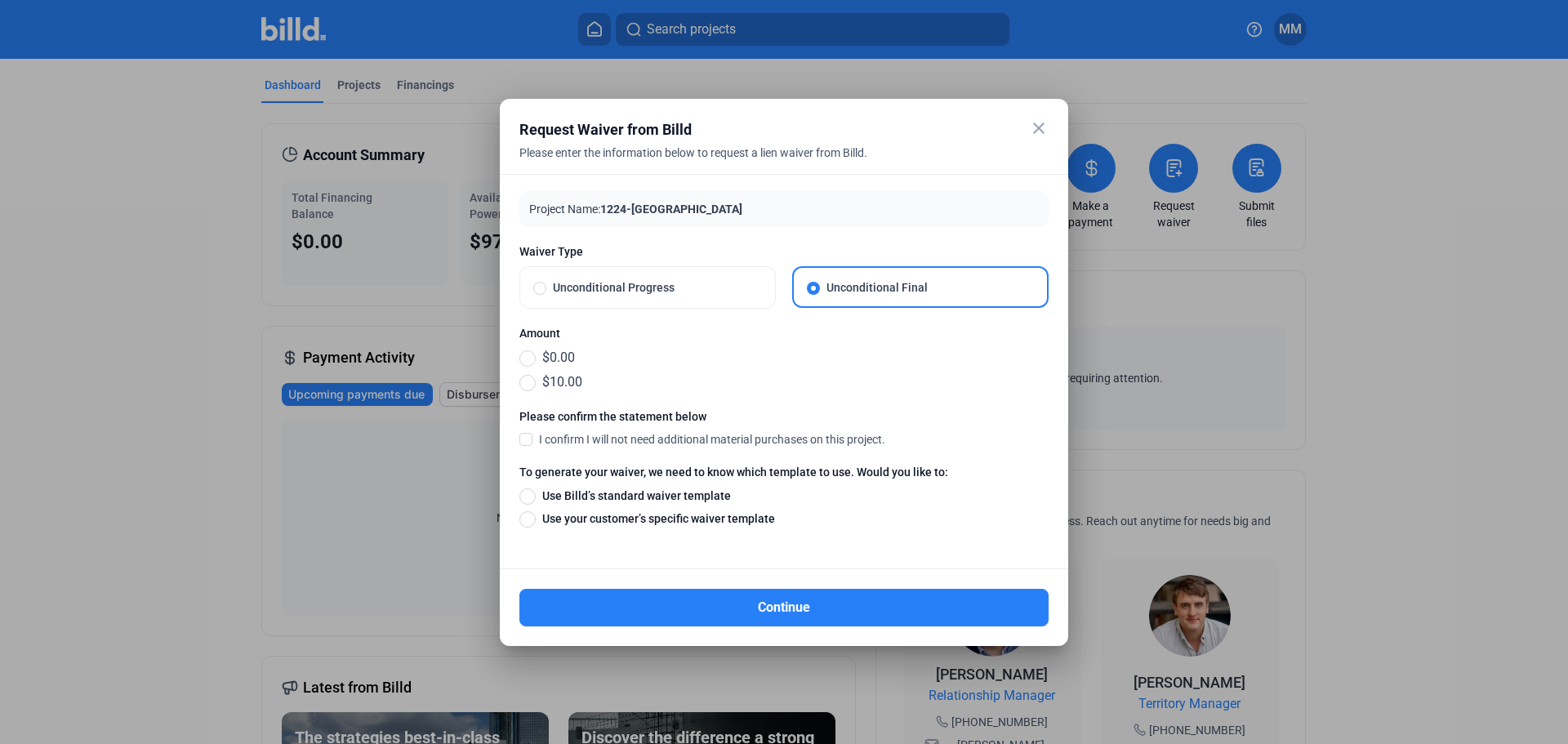
click at [570, 353] on span "$0.00" at bounding box center [555, 358] width 39 height 20
click at [536, 353] on input "$0.00" at bounding box center [527, 358] width 17 height 18
radio input "true"
click at [530, 440] on span at bounding box center [526, 439] width 13 height 15
click at [0, 0] on input "I confirm I will not need additional material purchases on this project." at bounding box center [0, 0] width 0 height 0
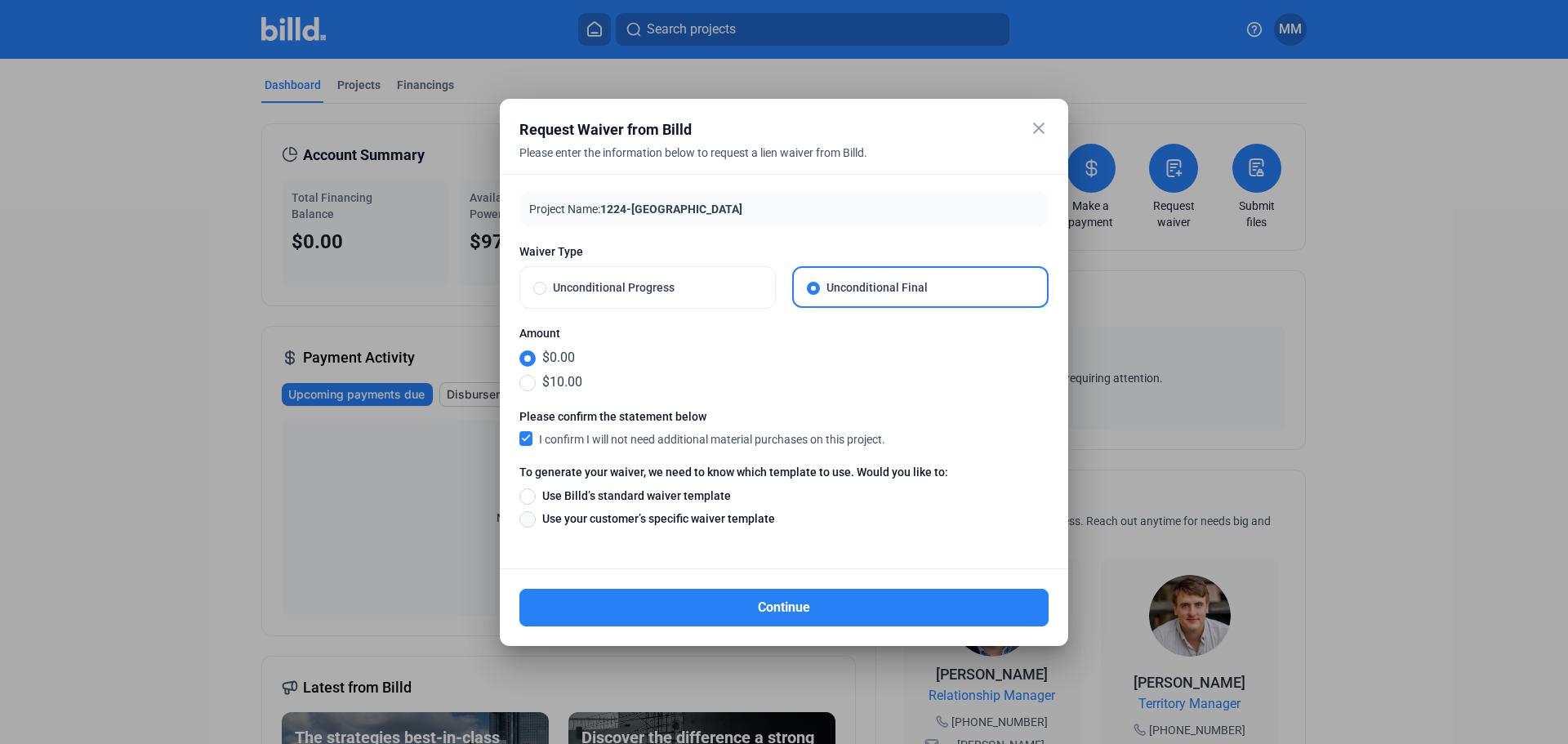
click at [531, 521] on span at bounding box center [527, 520] width 17 height 17
click at [531, 521] on input "Use your customer’s specific waiver template" at bounding box center [527, 519] width 17 height 18
radio input "true"
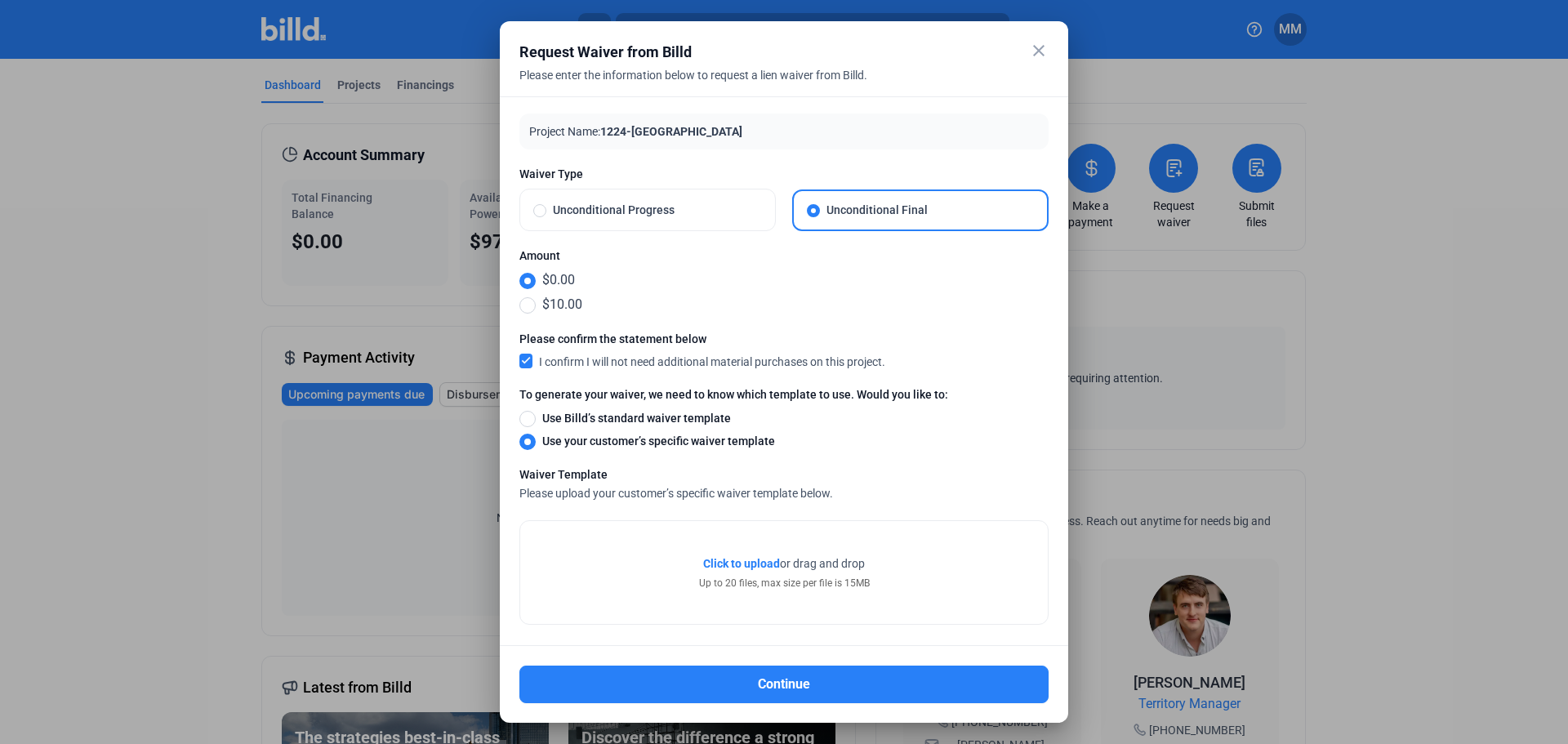
click at [737, 566] on span "Click to upload" at bounding box center [741, 564] width 77 height 13
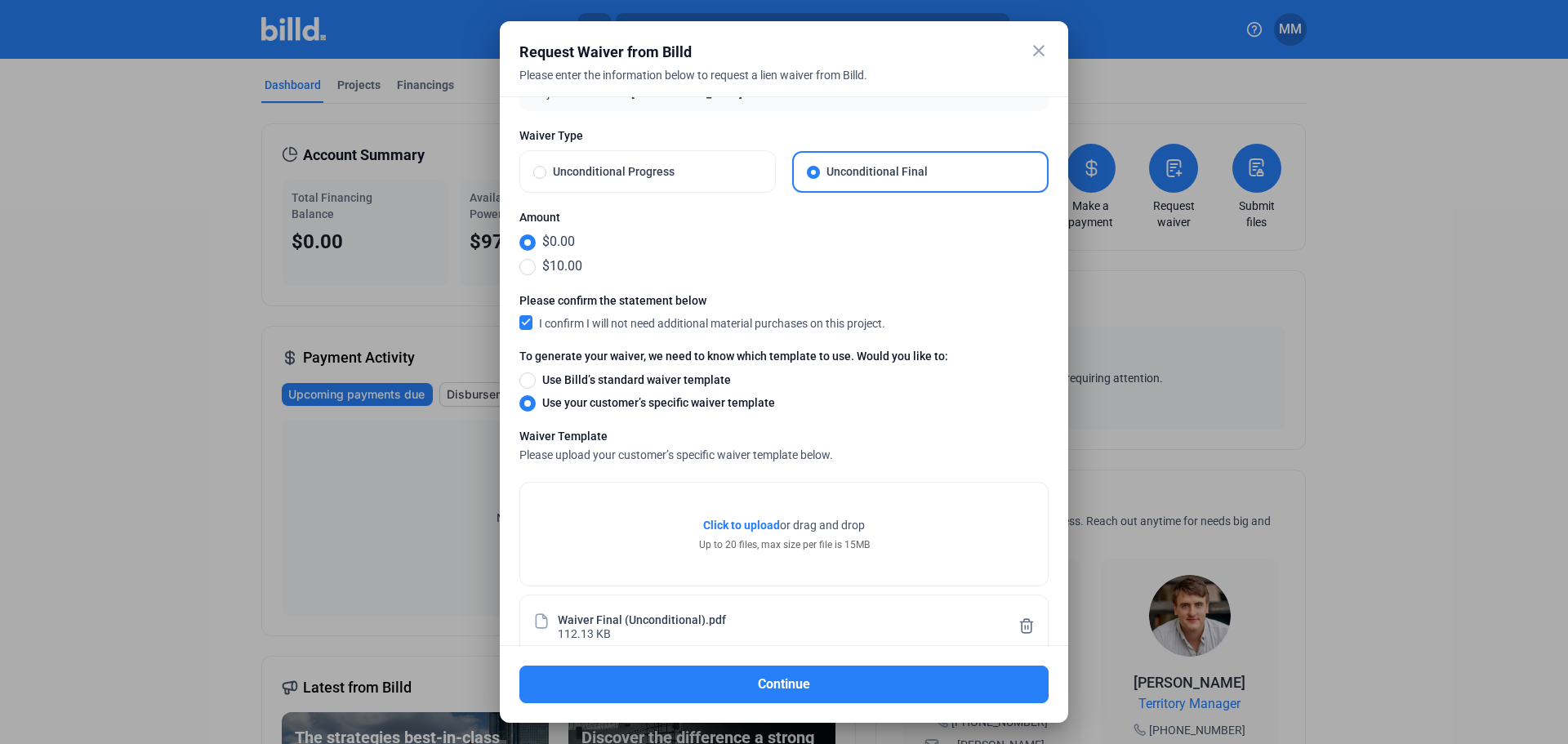
scroll to position [72, 0]
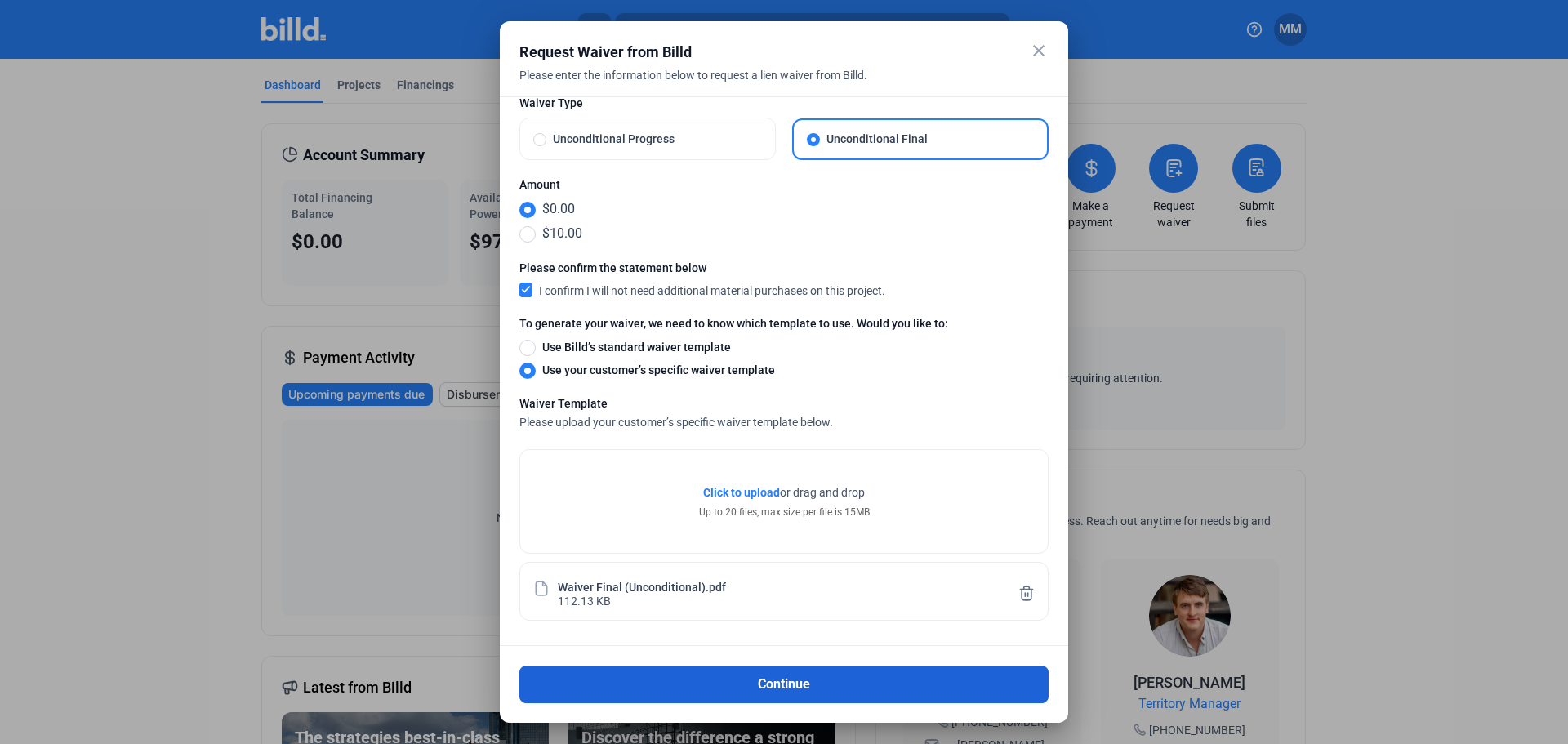
click at [893, 681] on button "Continue" at bounding box center [784, 684] width 529 height 37
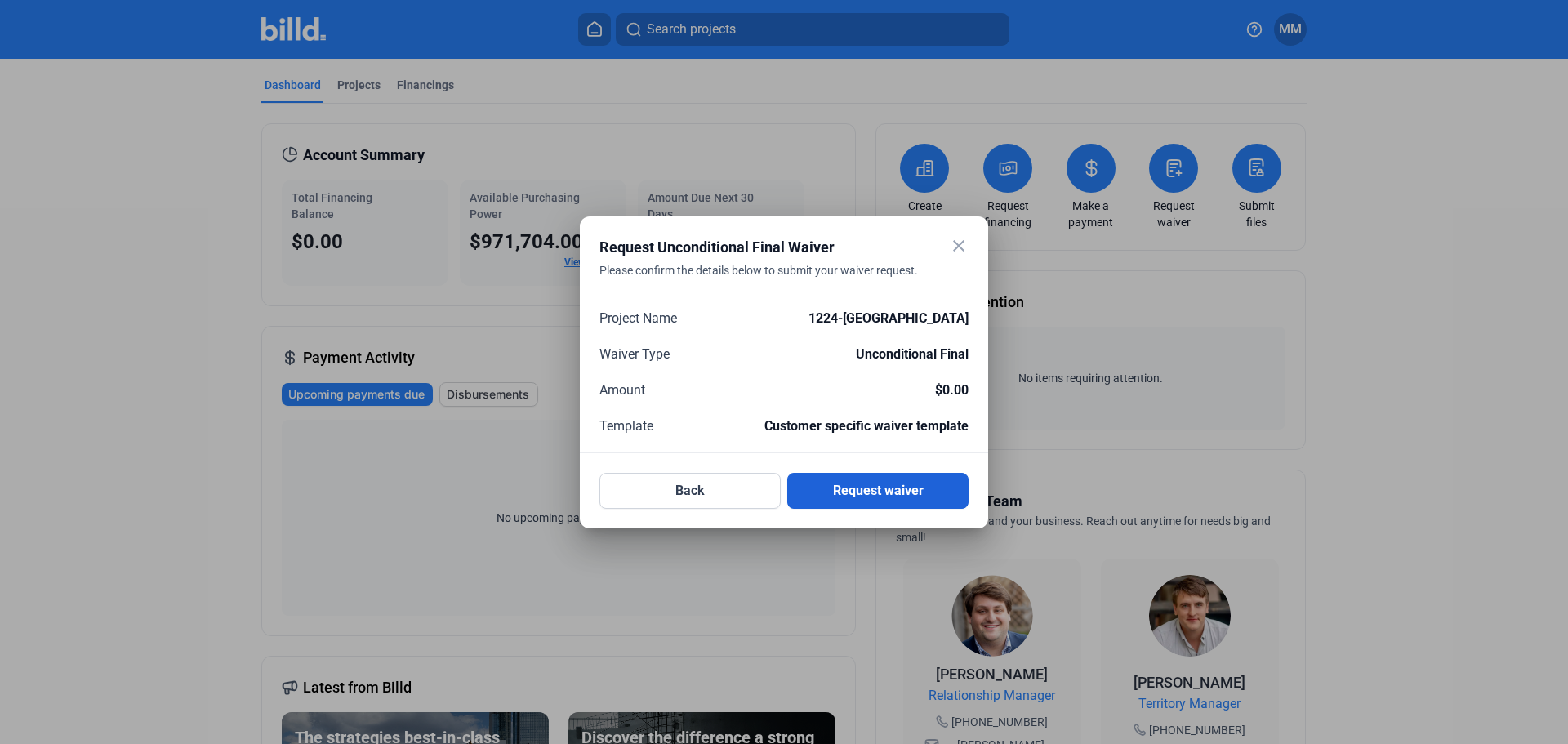
click at [915, 500] on button "Request waiver" at bounding box center [877, 490] width 182 height 36
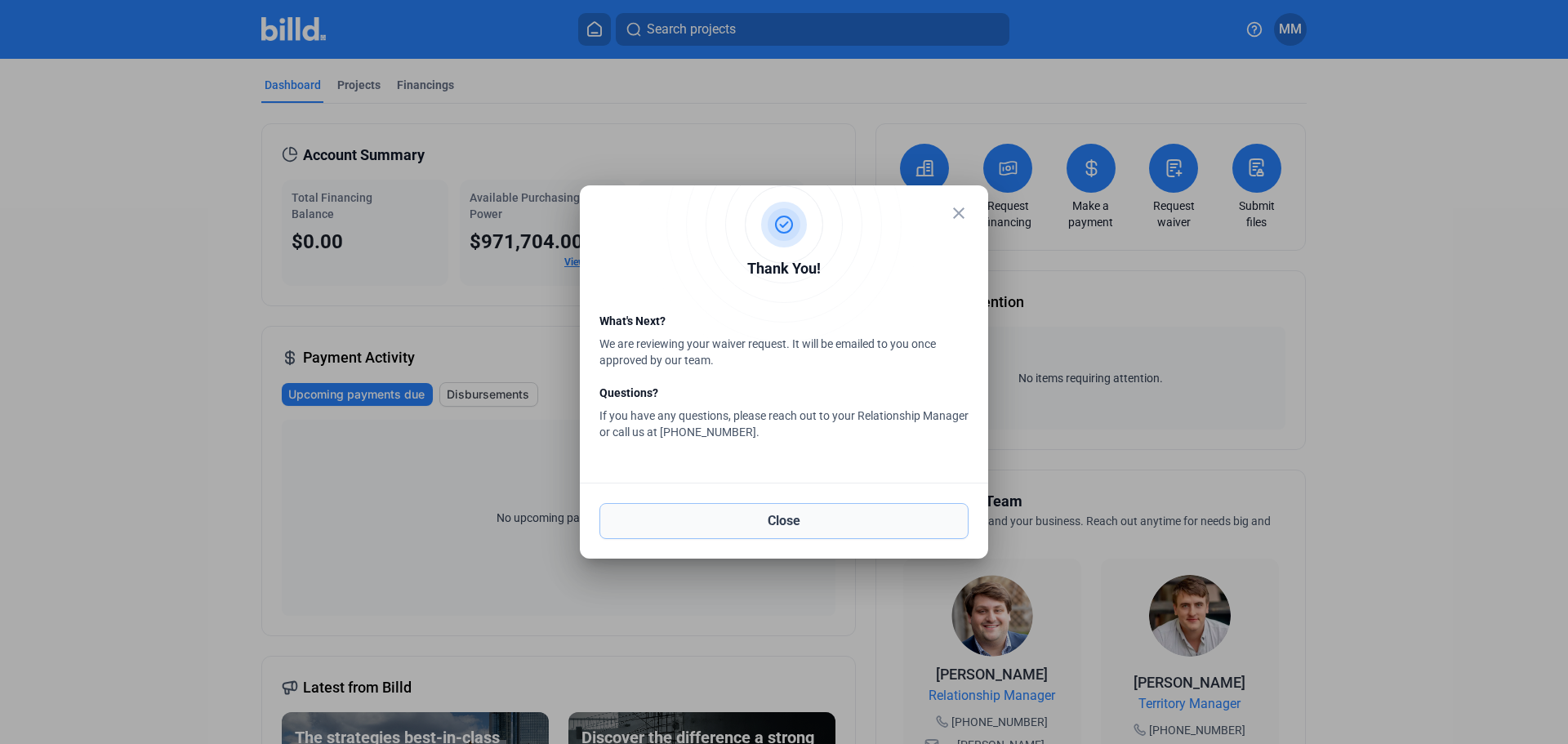
click at [877, 523] on button "Close" at bounding box center [784, 521] width 369 height 36
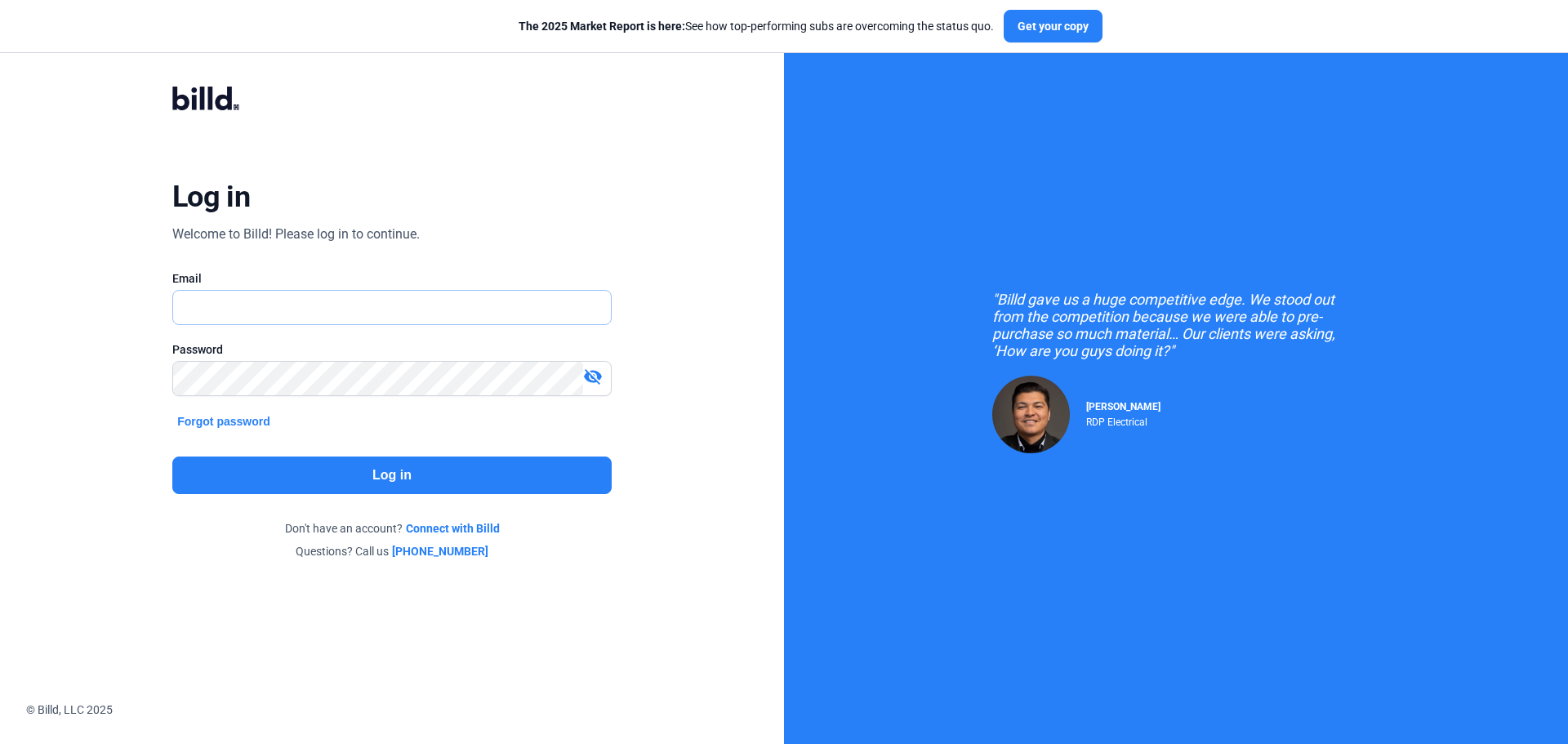
click at [385, 306] on input "text" at bounding box center [383, 308] width 420 height 33
type input "[PERSON_NAME][EMAIL_ADDRESS][DOMAIN_NAME]"
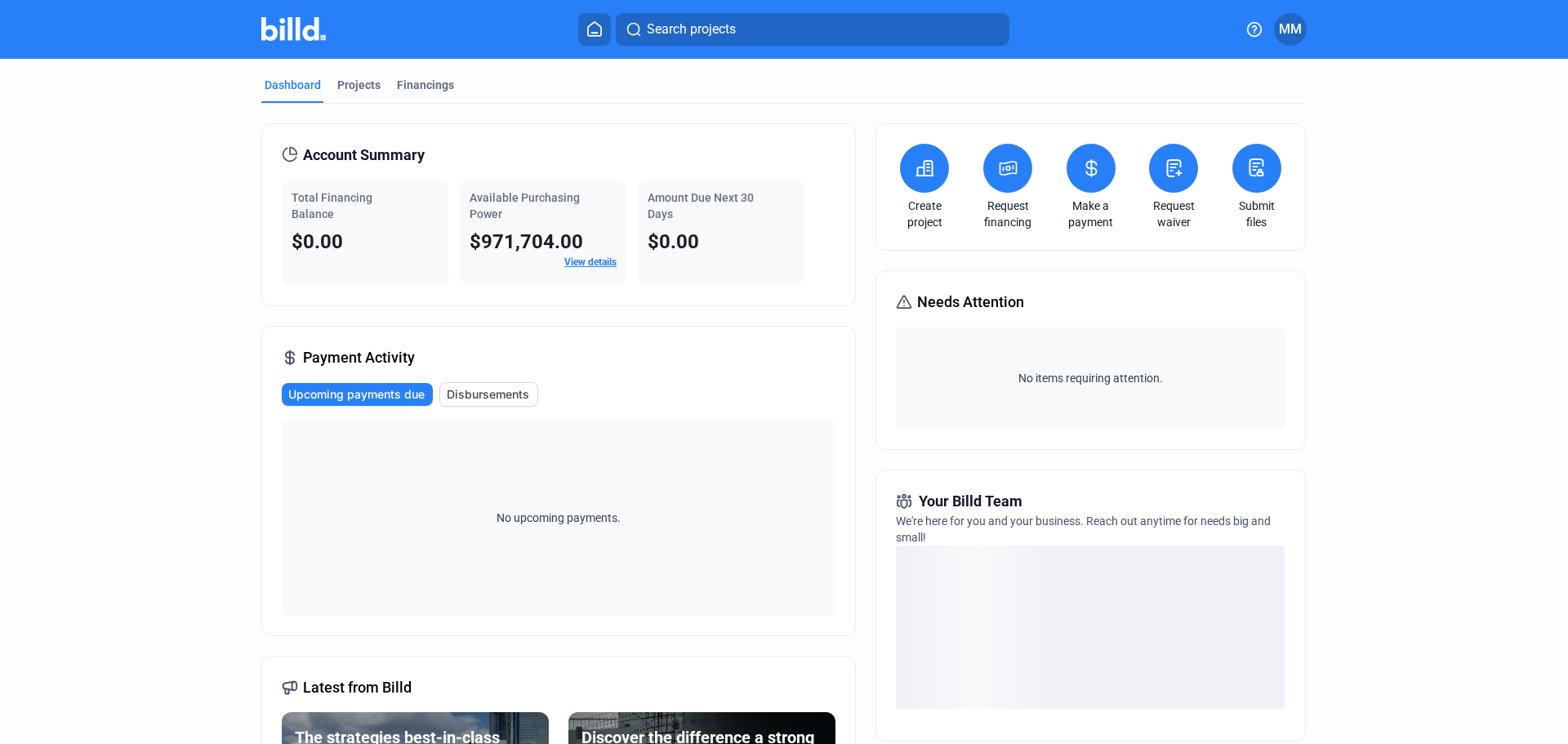
click at [1168, 197] on div "Request waiver" at bounding box center [1173, 187] width 57 height 86
click at [1177, 170] on icon at bounding box center [1174, 168] width 21 height 20
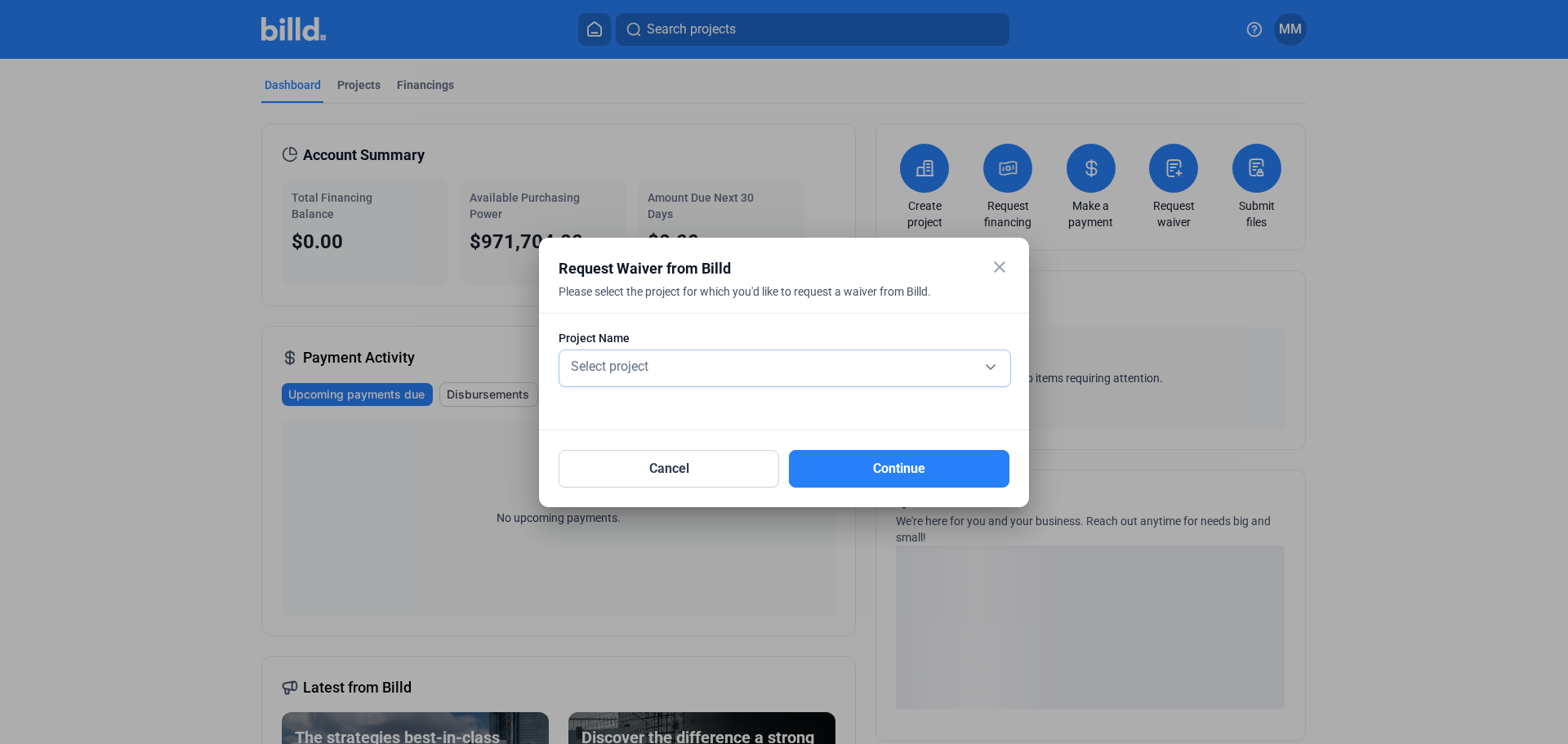
click at [785, 367] on div "Select project" at bounding box center [785, 365] width 434 height 23
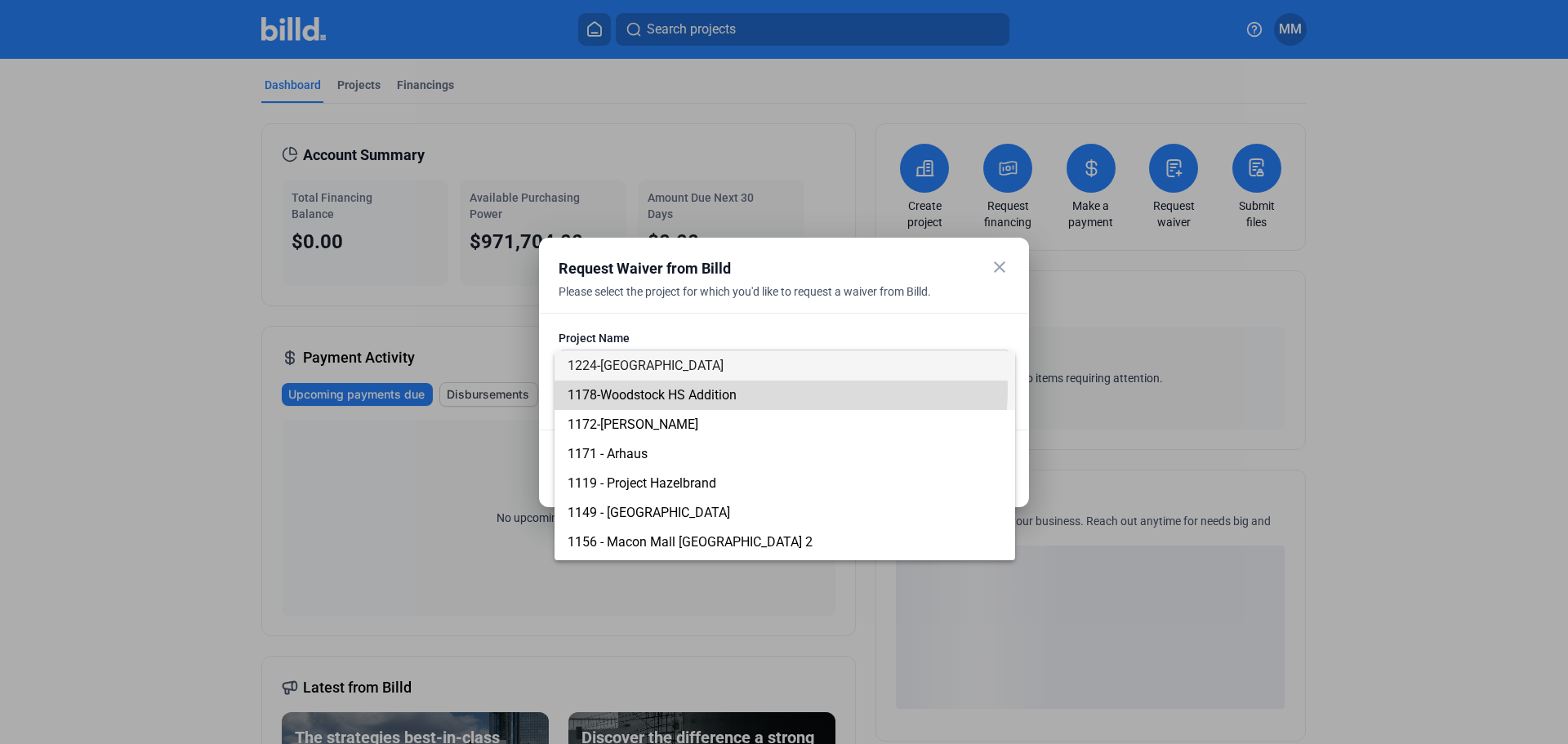
click at [769, 390] on span "1178-Woodstock HS Addition" at bounding box center [785, 395] width 434 height 29
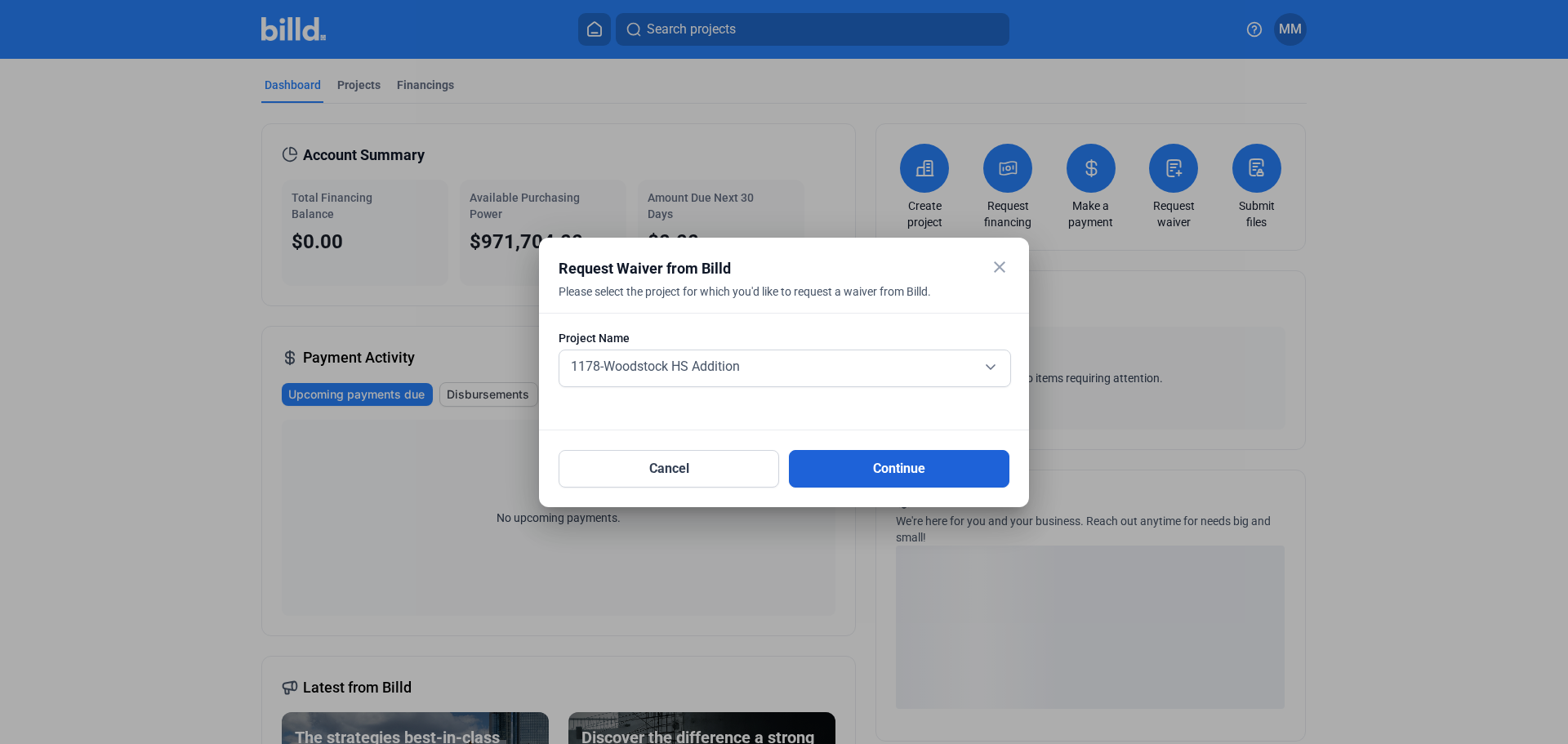
click at [877, 469] on button "Continue" at bounding box center [899, 469] width 221 height 37
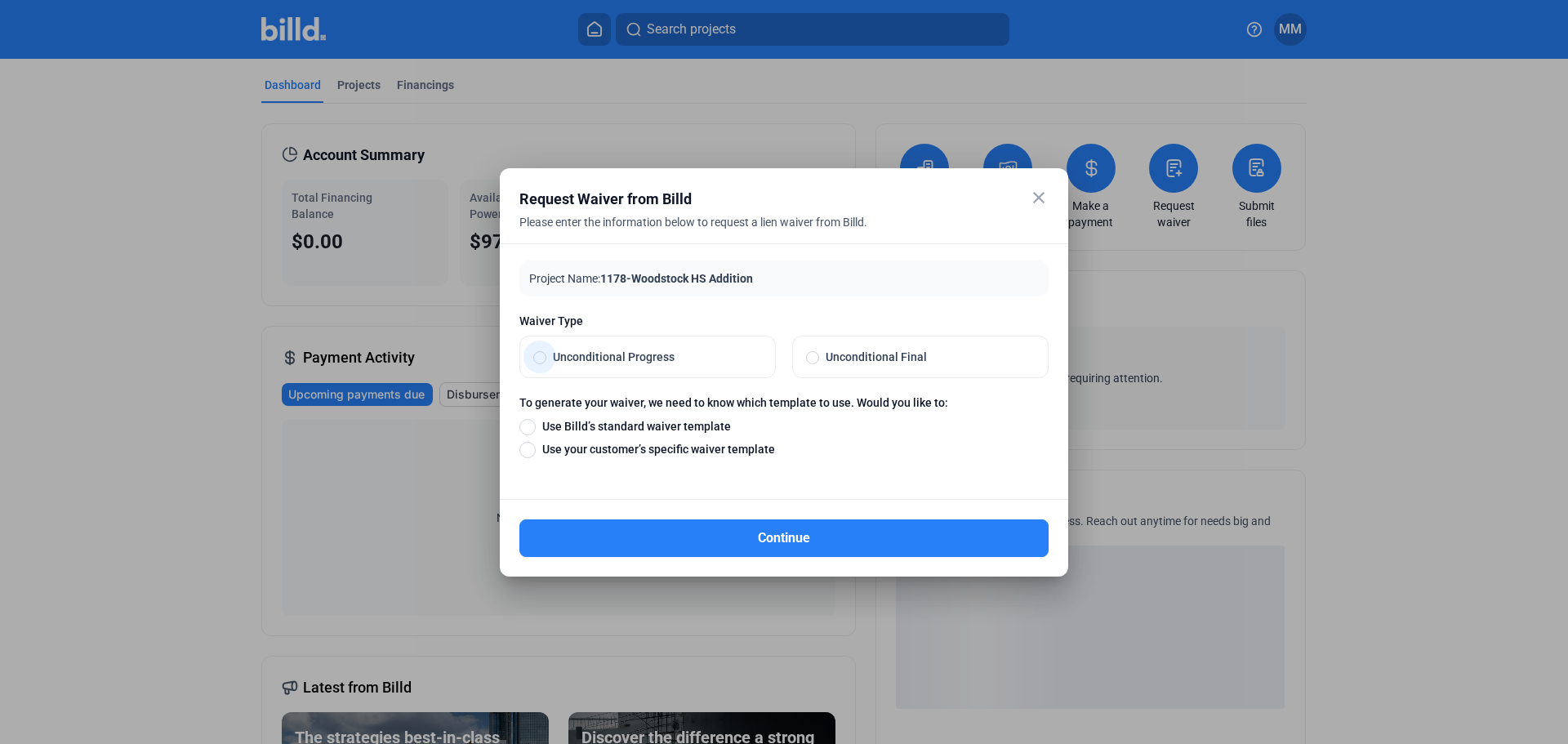
click at [637, 355] on span "Unconditional Progress" at bounding box center [654, 357] width 216 height 17
click at [546, 355] on input "Unconditional Progress" at bounding box center [540, 357] width 13 height 15
radio input "true"
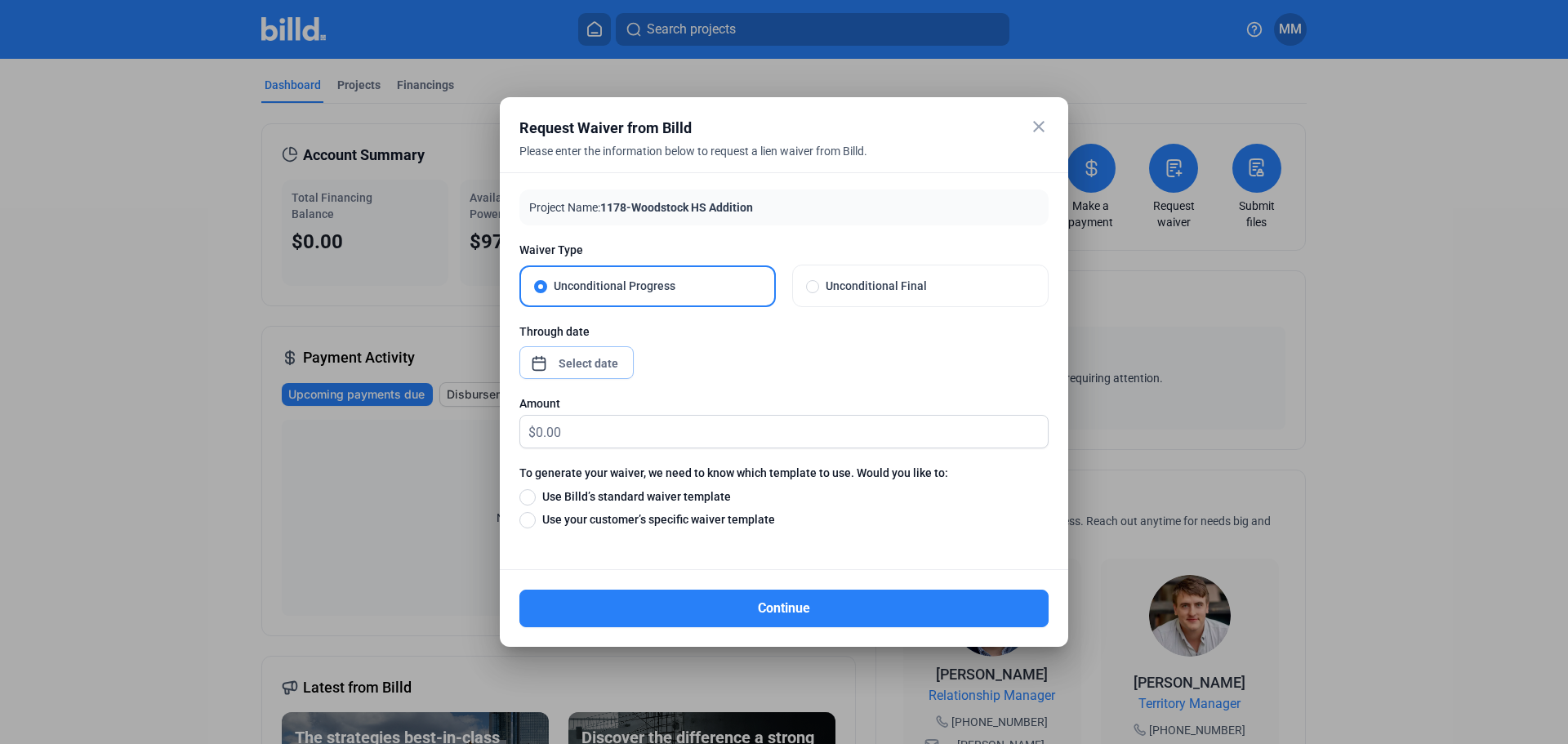
click at [592, 359] on div "close Request Waiver from Billd Please enter the information below to request a…" at bounding box center [784, 372] width 1568 height 744
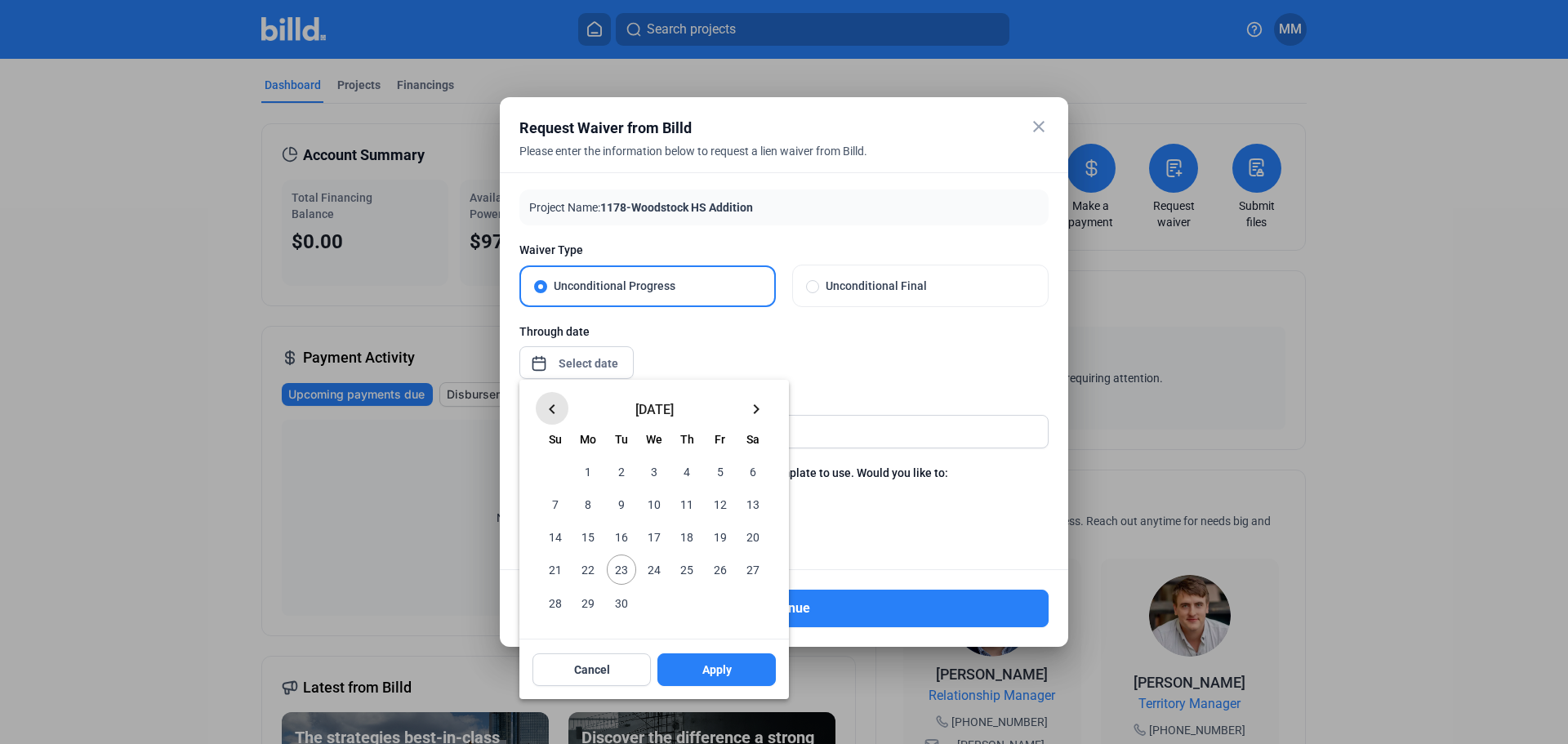
click at [564, 411] on button "keyboard_arrow_left" at bounding box center [551, 408] width 32 height 32
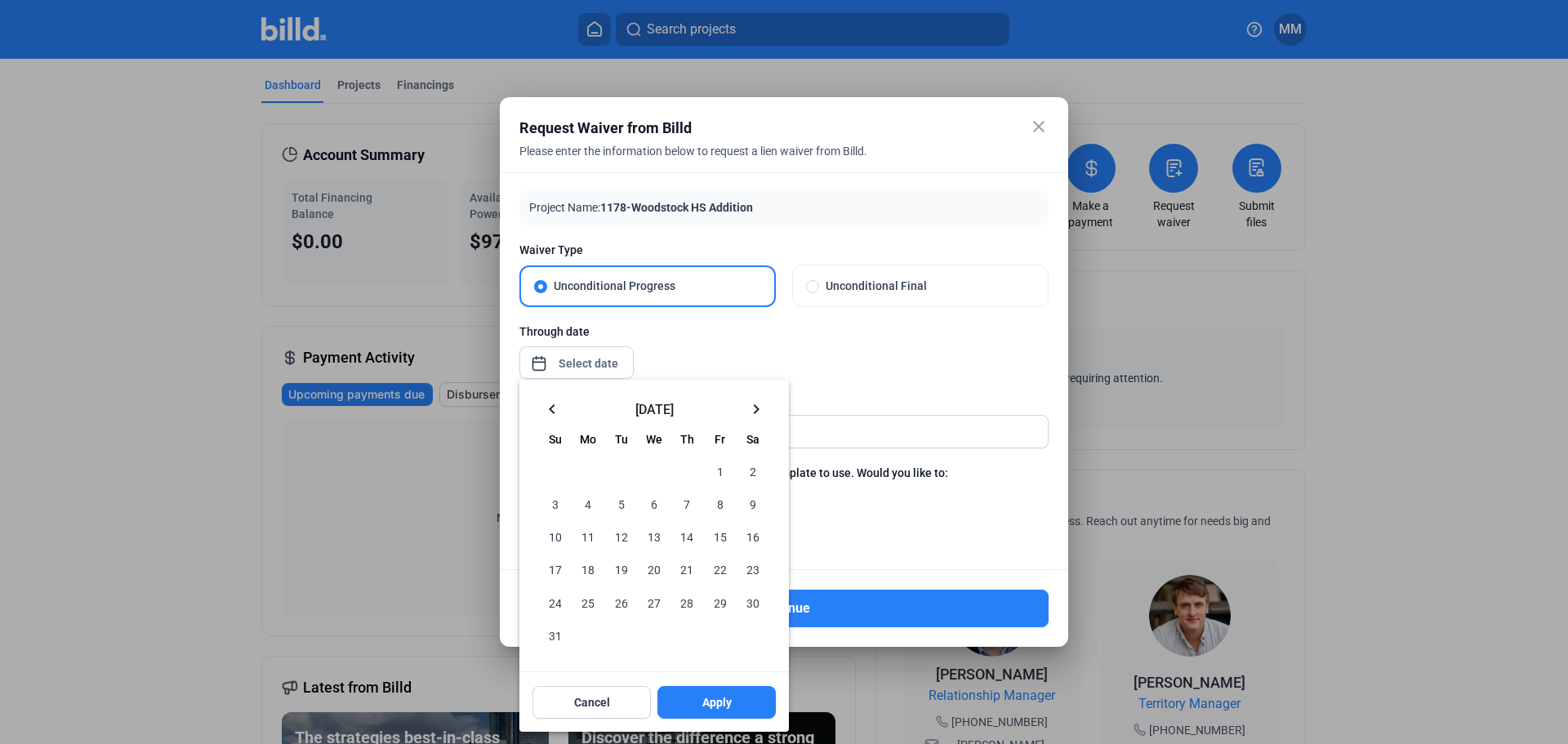
click at [557, 638] on span "31" at bounding box center [555, 635] width 29 height 29
click at [711, 697] on span "Apply" at bounding box center [716, 703] width 29 height 17
type input "Aug 31, 2025"
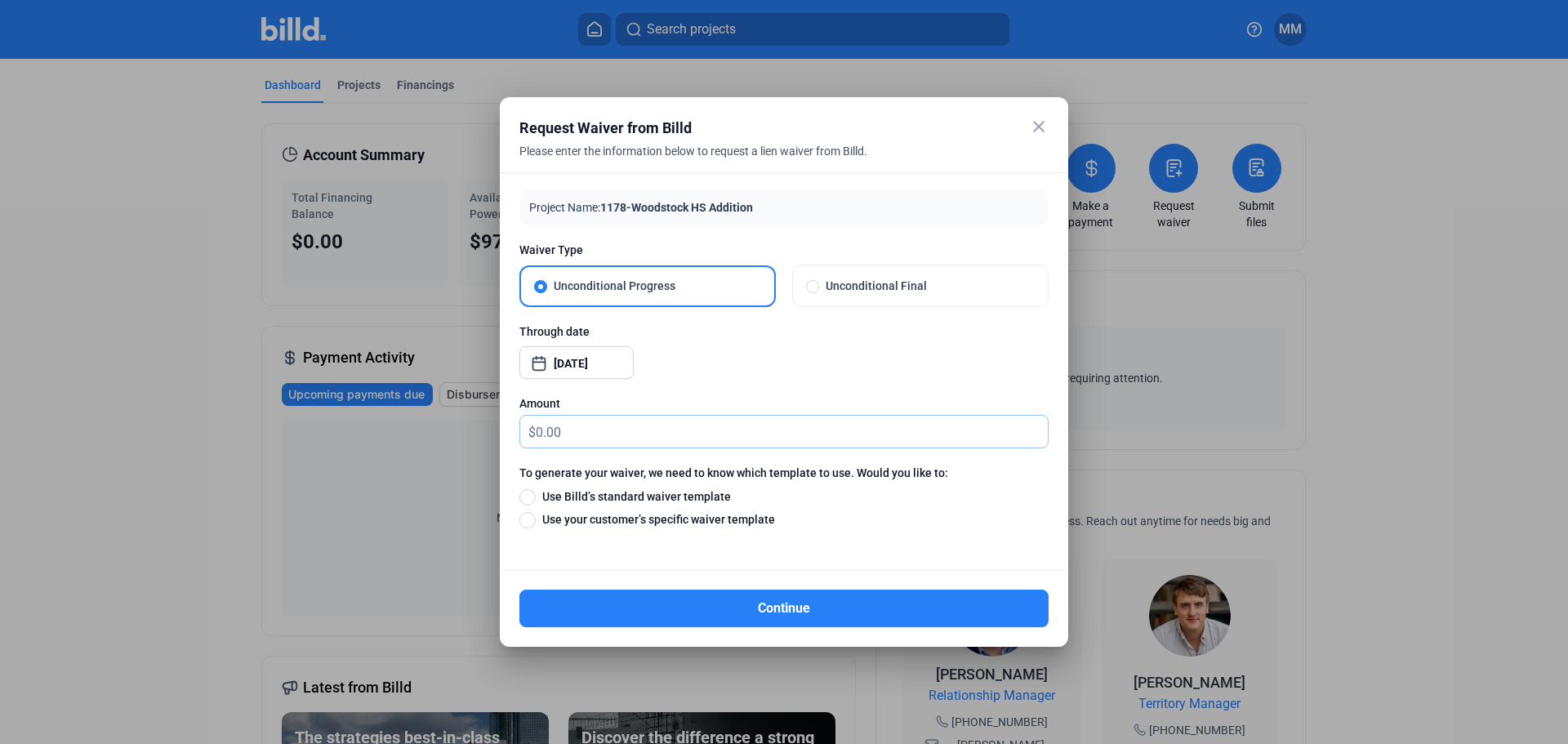
click at [590, 416] on input "text" at bounding box center [792, 431] width 512 height 32
type input "0.00"
click at [609, 519] on span "Use your customer’s specific waiver template" at bounding box center [655, 520] width 240 height 17
click at [536, 519] on input "Use your customer’s specific waiver template" at bounding box center [527, 520] width 17 height 18
radio input "true"
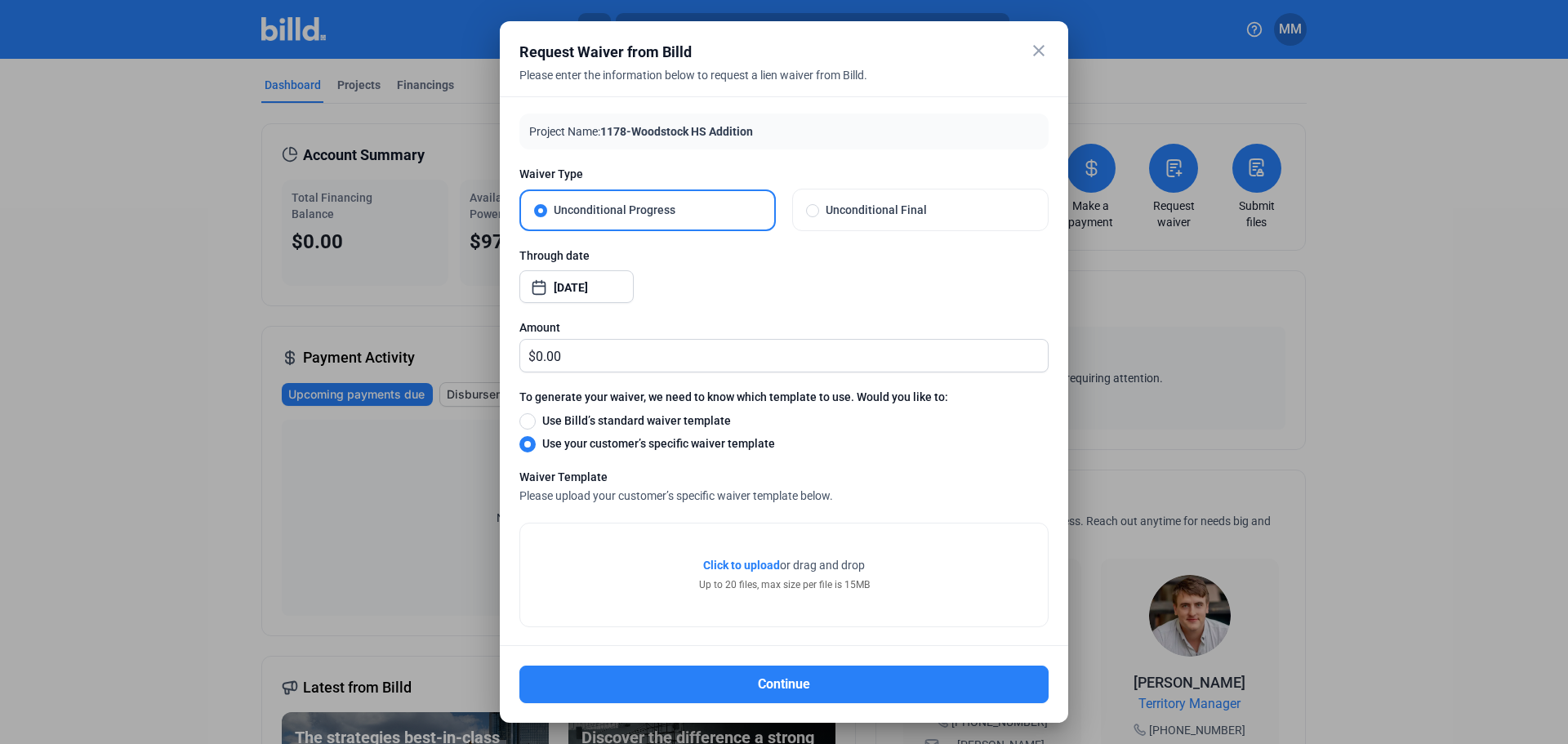
click at [760, 562] on span "Click to upload" at bounding box center [741, 566] width 77 height 13
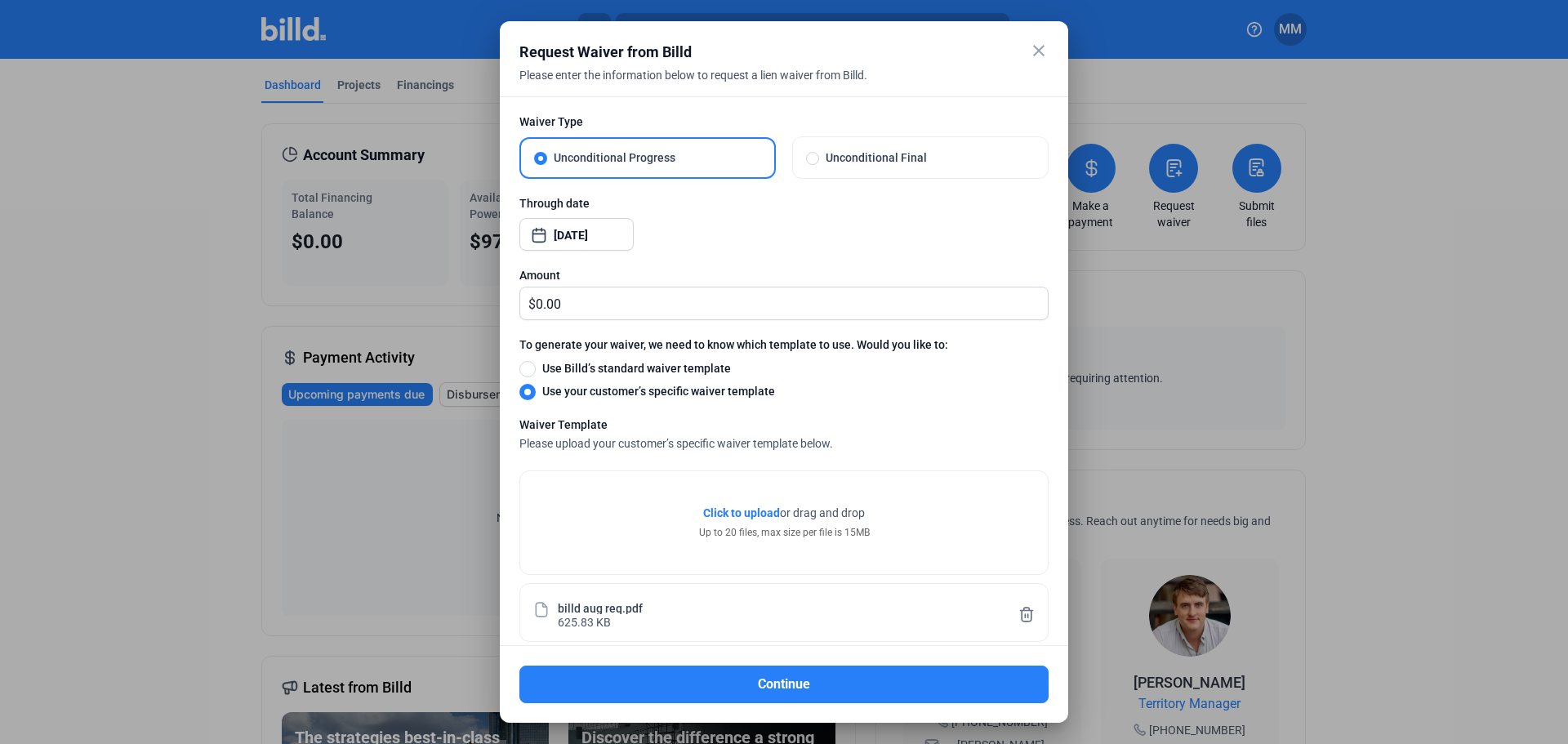
scroll to position [75, 0]
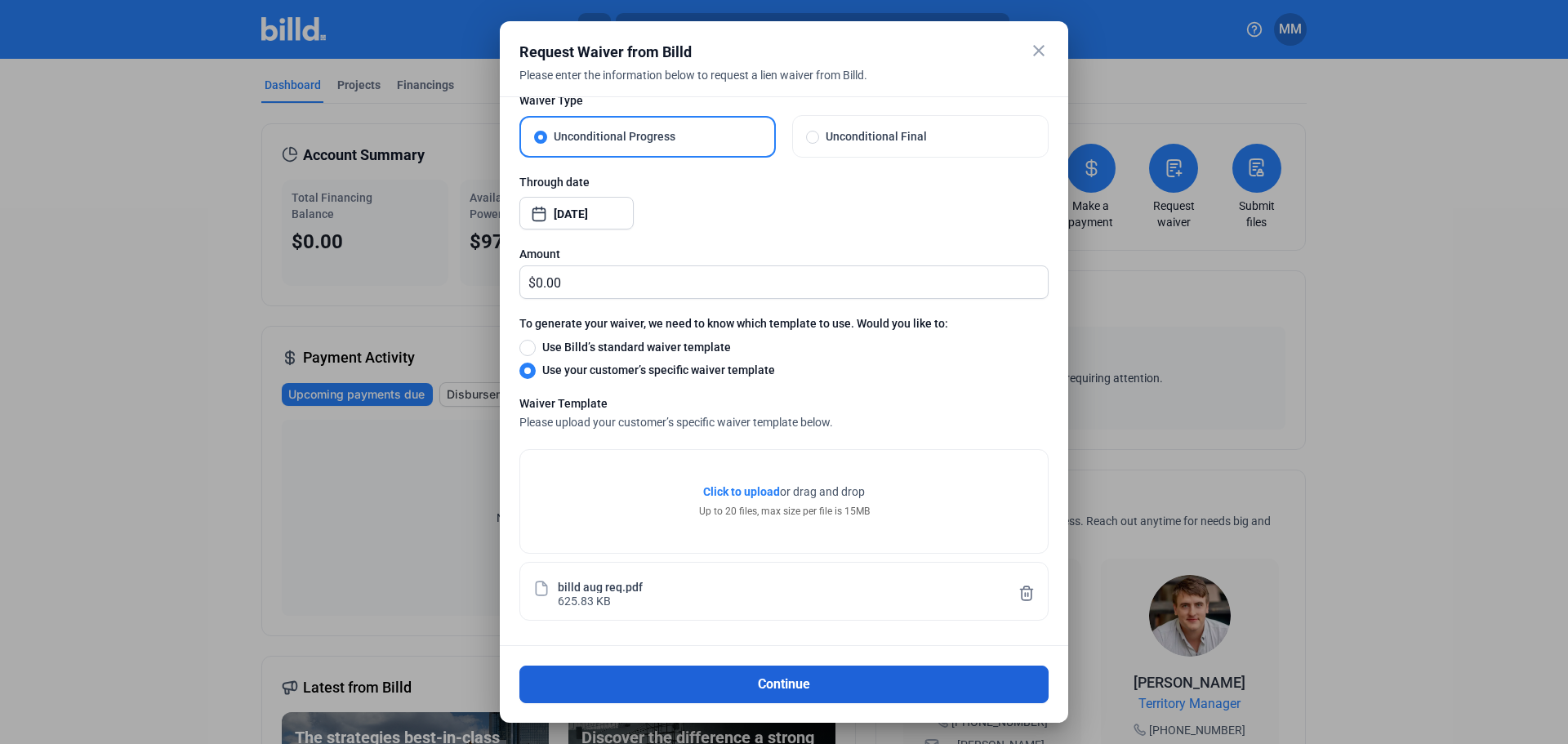
click at [814, 682] on button "Continue" at bounding box center [784, 684] width 529 height 37
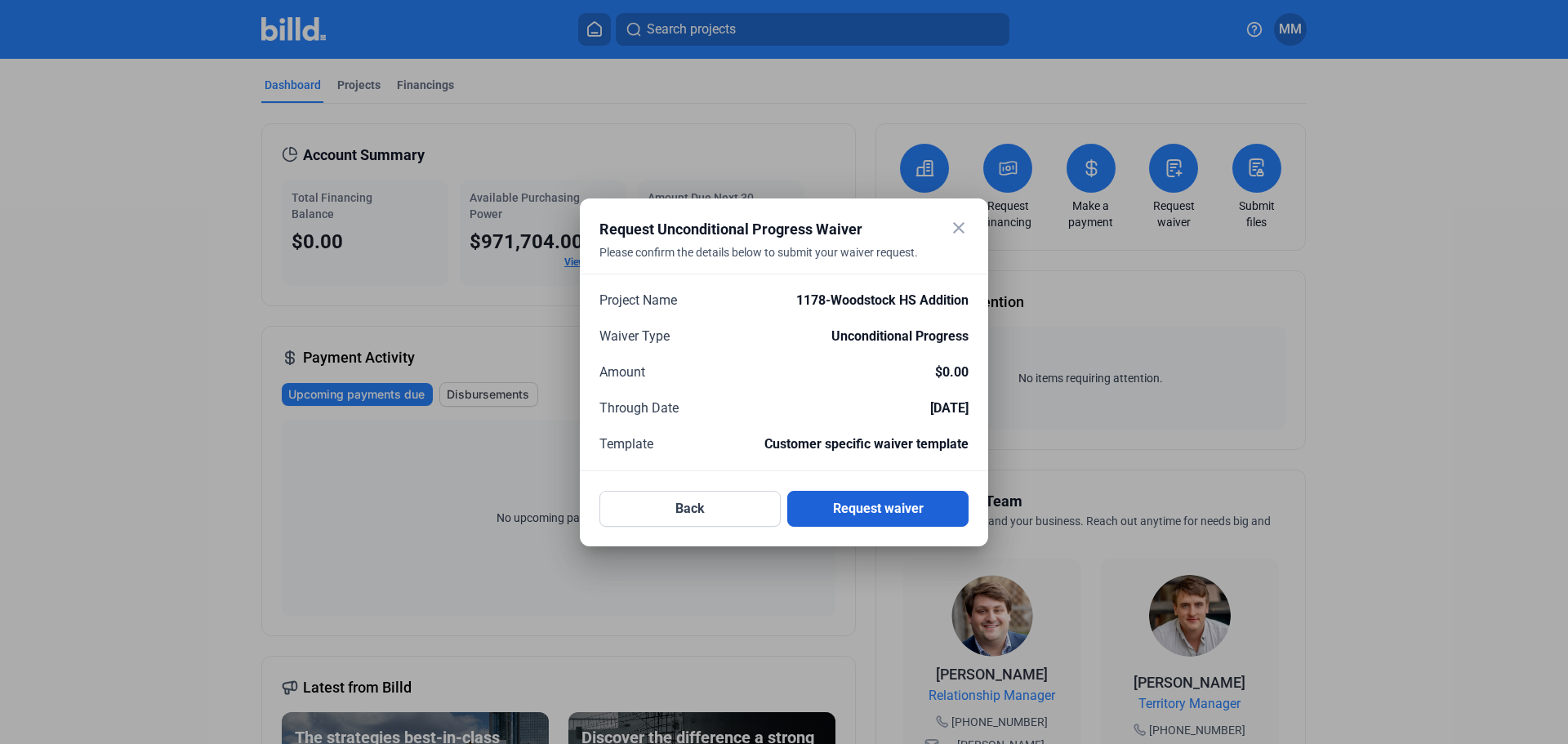
click at [850, 513] on button "Request waiver" at bounding box center [877, 508] width 182 height 36
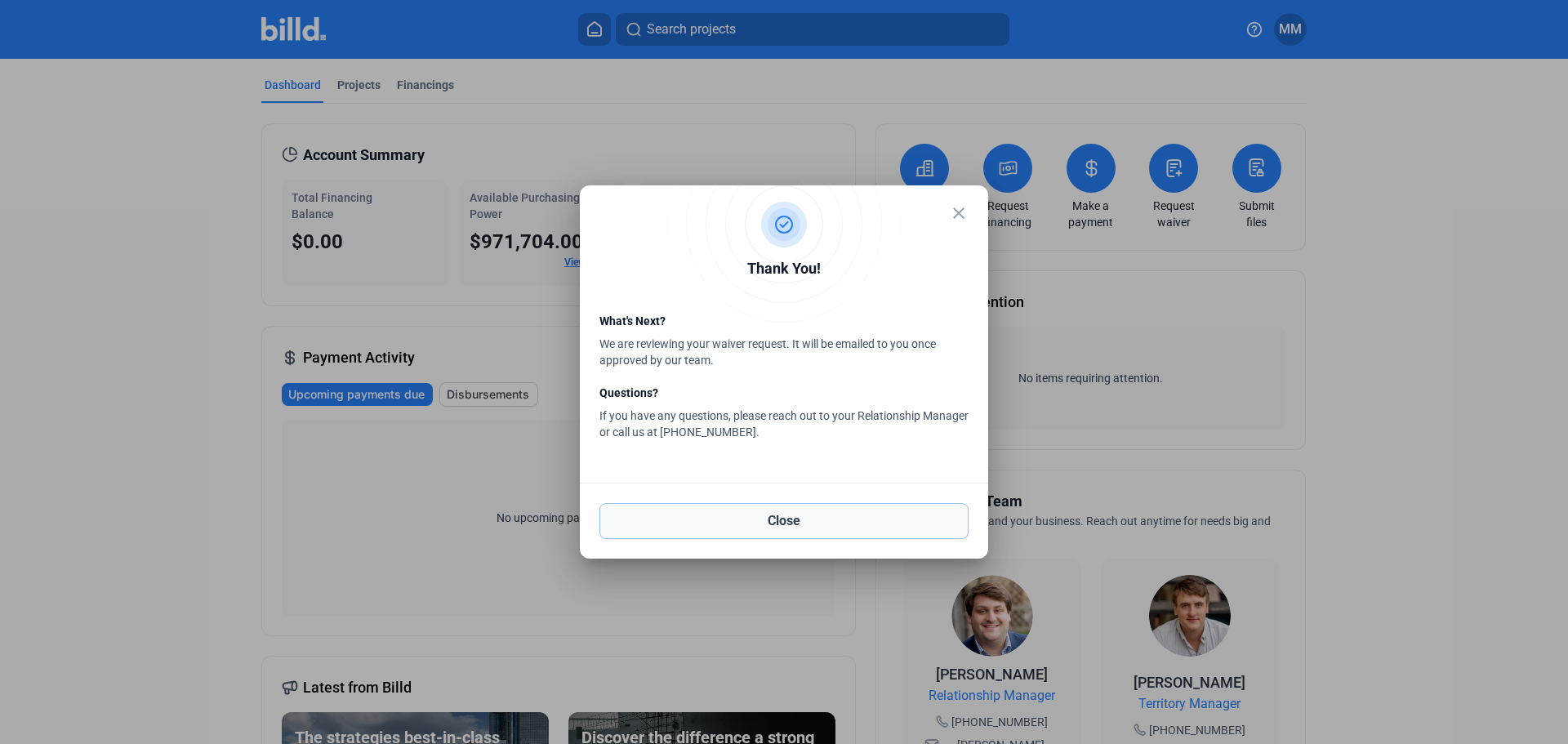
click at [818, 527] on button "Close" at bounding box center [784, 521] width 369 height 36
